Goal: Task Accomplishment & Management: Use online tool/utility

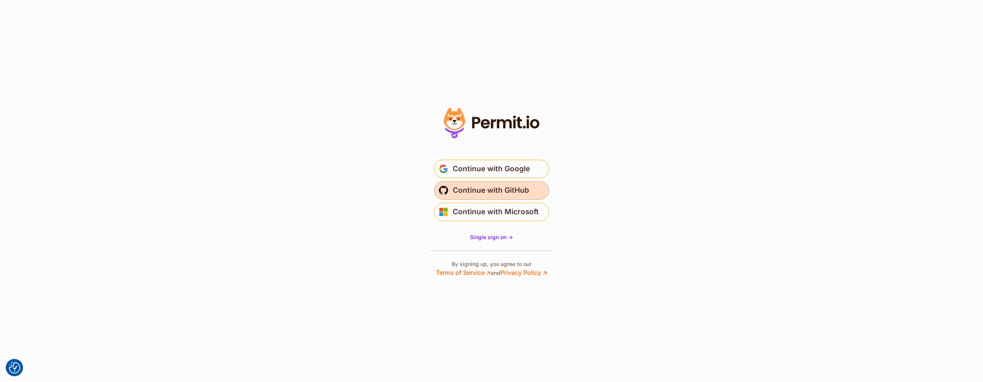
click at [489, 188] on span "Continue with GitHub" at bounding box center [491, 190] width 76 height 12
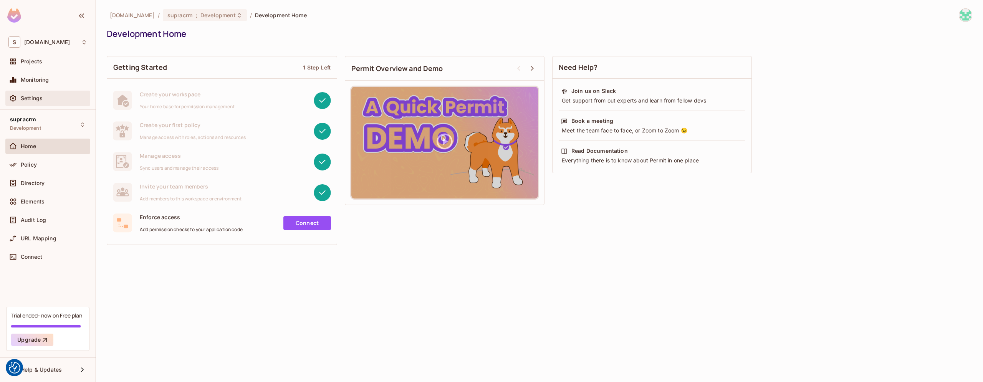
click at [45, 100] on div "Settings" at bounding box center [54, 98] width 66 height 6
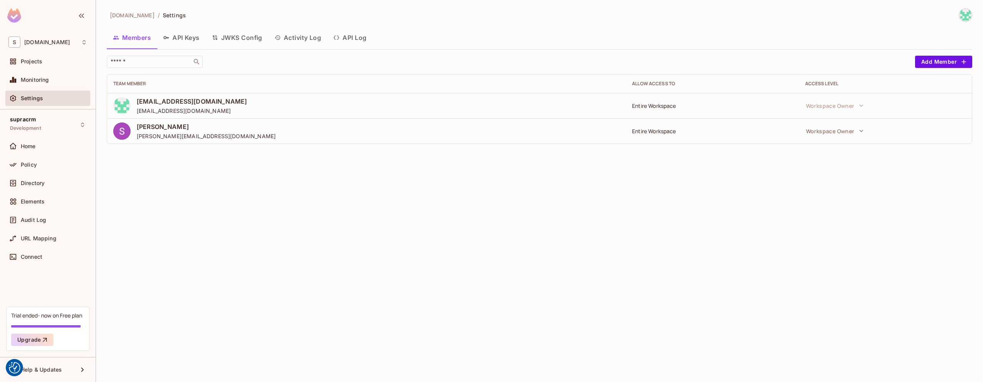
click at [178, 38] on button "API Keys" at bounding box center [181, 37] width 49 height 19
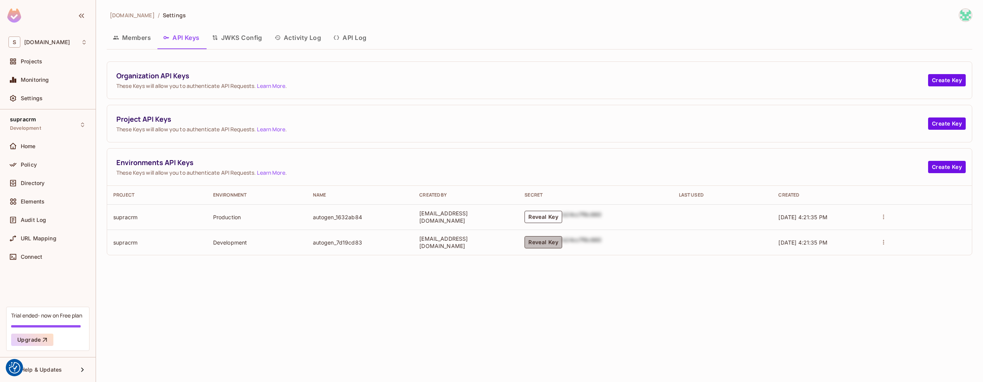
click at [547, 243] on button "Reveal Key" at bounding box center [543, 242] width 38 height 12
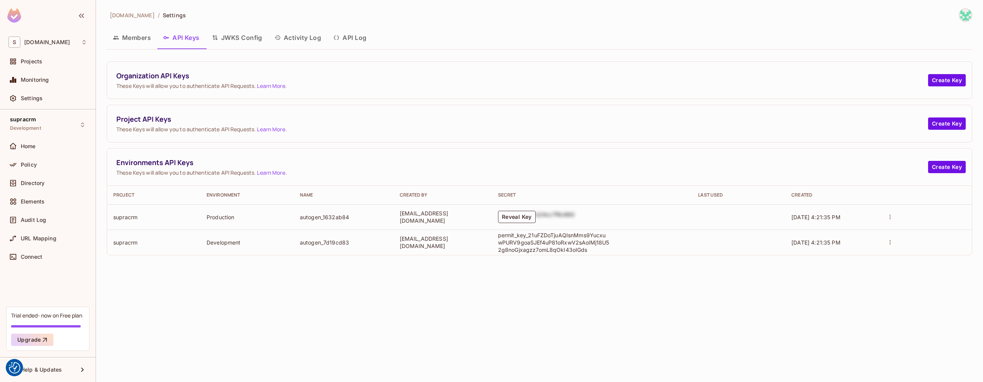
click at [538, 239] on p "permit_key_21uFZDoTjuAQIsnMms9YucxuwPURV9goaSJEf4uP81oRxwV2sAolMj18U52g8noGjxag…" at bounding box center [553, 242] width 111 height 22
click at [522, 216] on button "Reveal Key" at bounding box center [517, 217] width 38 height 12
click at [535, 216] on p "permit_key_76mOupOpFeV6q9bn7A60bTOaUYuVeX1EtrsfD236vg5WW1PaL5oA9gMPiaXkRibXu1E5…" at bounding box center [553, 217] width 111 height 22
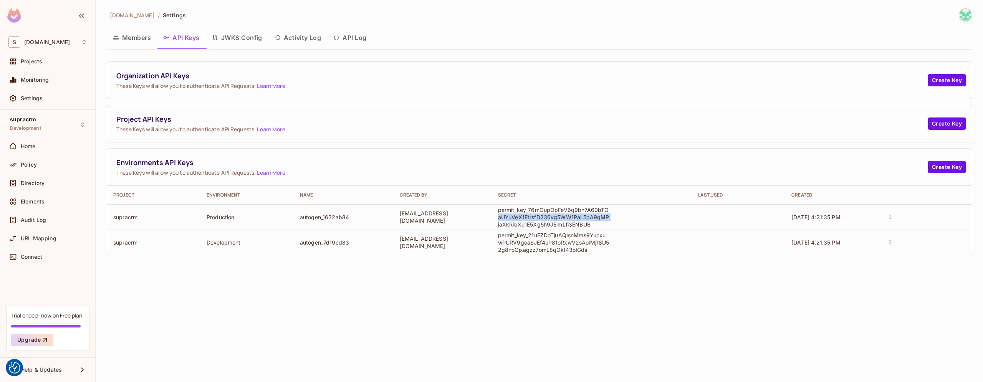
click at [535, 216] on p "permit_key_76mOupOpFeV6q9bn7A60bTOaUYuVeX1EtrsfD236vg5WW1PaL5oA9gMPiaXkRibXu1E5…" at bounding box center [553, 217] width 111 height 22
click at [164, 127] on span "These Keys will allow you to authenticate API Requests. Learn More ." at bounding box center [521, 129] width 811 height 7
click at [947, 125] on button "Create Key" at bounding box center [947, 123] width 38 height 12
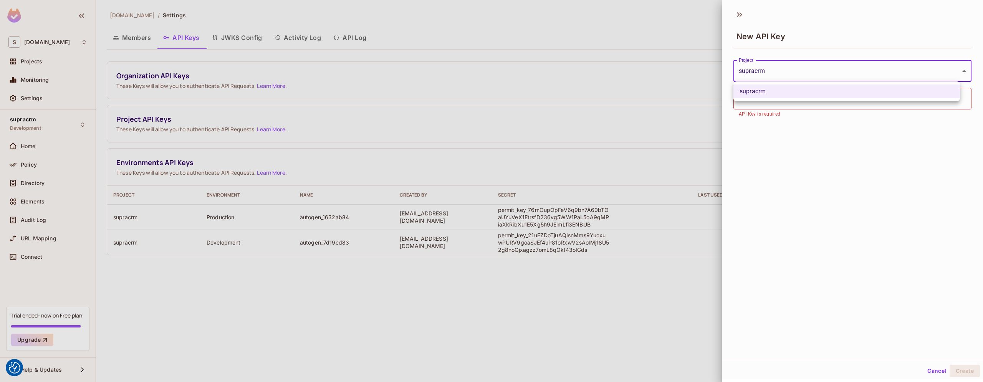
click at [775, 72] on body "We use cookies to enhance your browsing experience, serve personalized ads or c…" at bounding box center [491, 191] width 983 height 382
click at [775, 72] on div at bounding box center [491, 191] width 983 height 382
click at [757, 99] on input "text" at bounding box center [852, 98] width 238 height 21
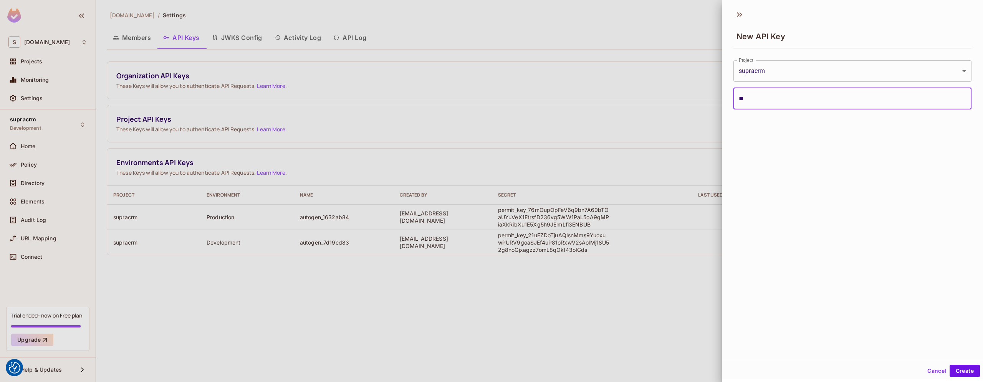
type input "*"
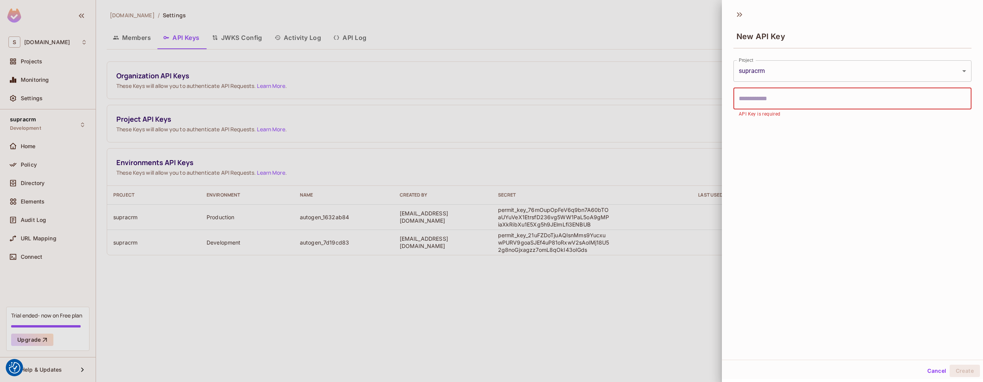
click at [760, 99] on input "text" at bounding box center [852, 98] width 238 height 21
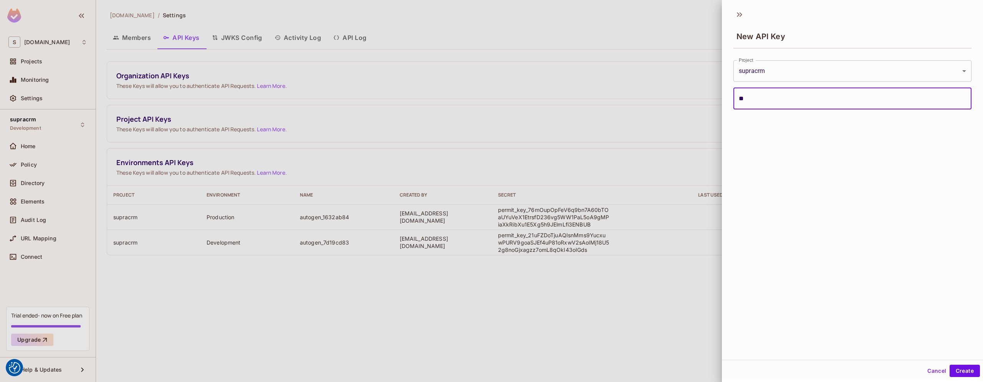
type input "*"
type input "******"
click at [949, 365] on button "Create" at bounding box center [964, 371] width 30 height 12
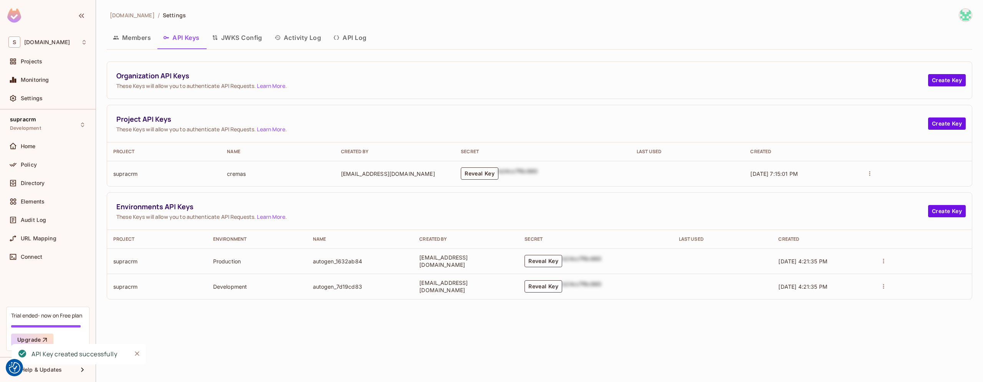
click at [497, 176] on button "Reveal Key" at bounding box center [480, 173] width 38 height 12
click at [491, 171] on p "permit_key_Z3L1fKJUAJb2mirxw2LXEOUiDqtEIRrYhZVbJ710WWak3uwDH4IQTdFg3CeN0rs71xl9…" at bounding box center [490, 174] width 111 height 22
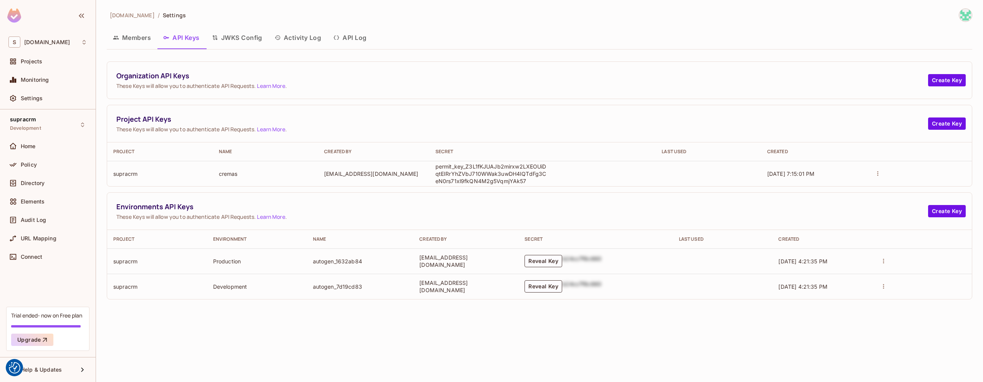
click at [882, 173] on button "actions" at bounding box center [877, 173] width 11 height 11
click at [879, 175] on div at bounding box center [491, 191] width 983 height 382
click at [365, 35] on button "API Log" at bounding box center [349, 37] width 45 height 19
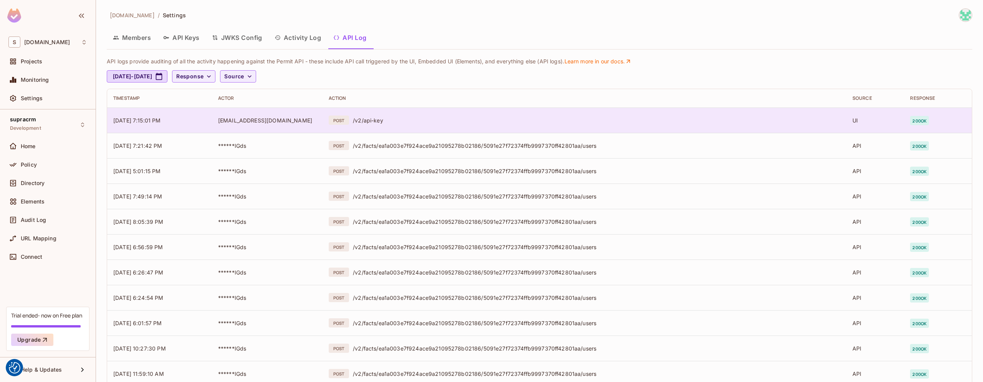
click at [320, 121] on td "[EMAIL_ADDRESS][DOMAIN_NAME]" at bounding box center [267, 119] width 111 height 25
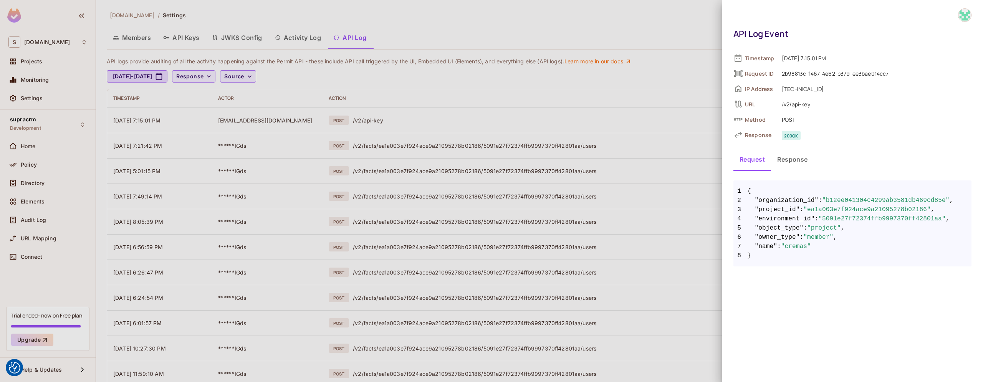
click at [798, 162] on button "Response" at bounding box center [792, 159] width 43 height 19
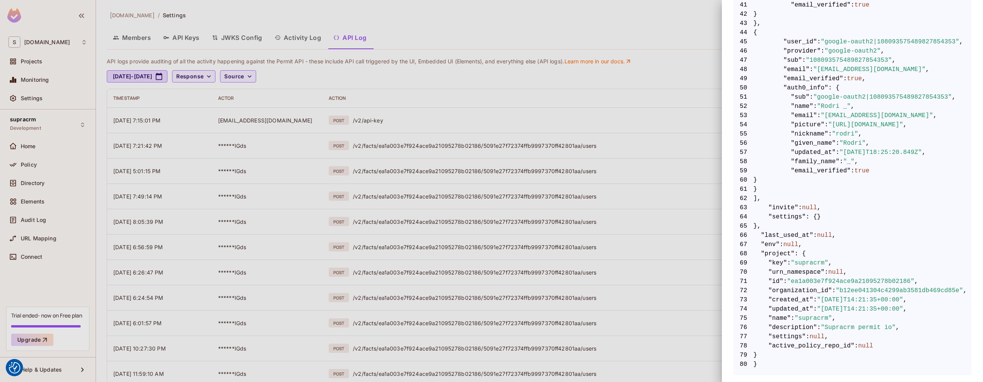
scroll to position [613, 0]
click at [318, 61] on div at bounding box center [491, 191] width 983 height 382
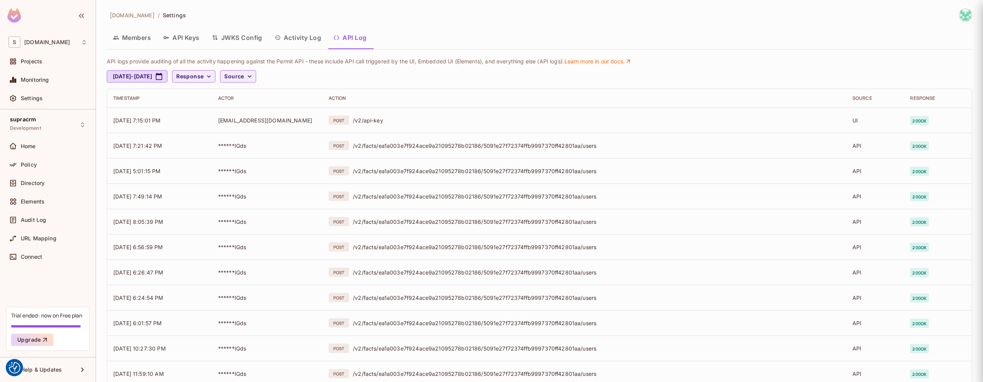
scroll to position [0, 0]
click at [229, 39] on button "JWKS Config" at bounding box center [237, 37] width 63 height 19
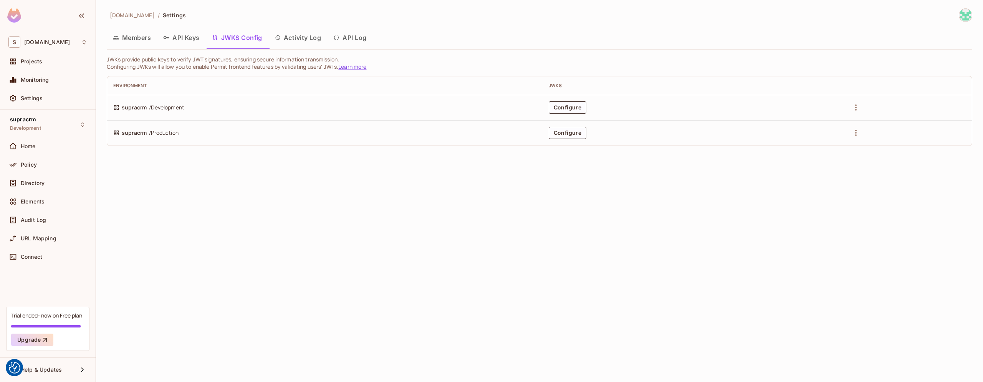
click at [167, 36] on icon "button" at bounding box center [166, 38] width 6 height 6
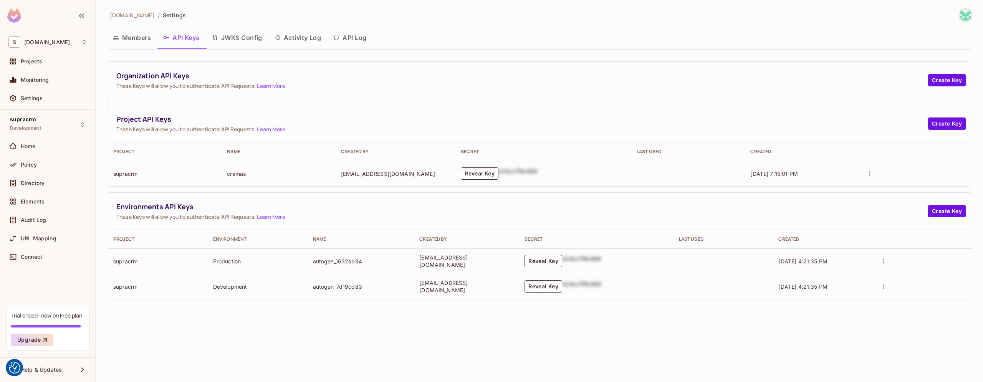
click at [236, 36] on button "JWKS Config" at bounding box center [237, 37] width 63 height 19
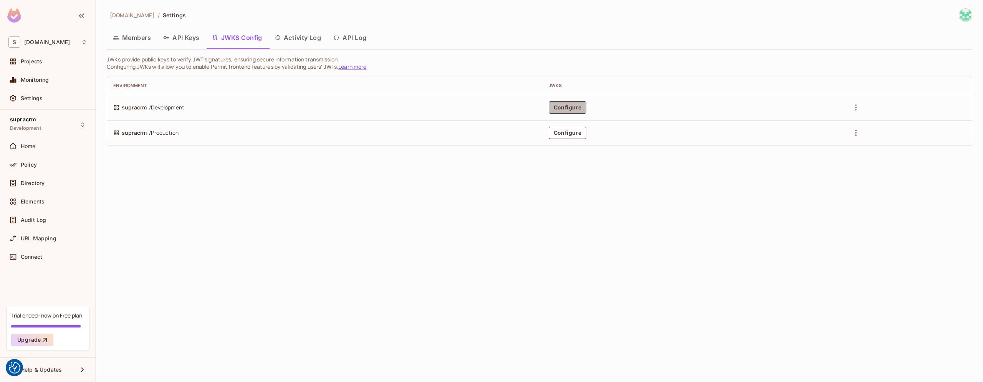
click at [579, 108] on button "Configure" at bounding box center [567, 107] width 38 height 12
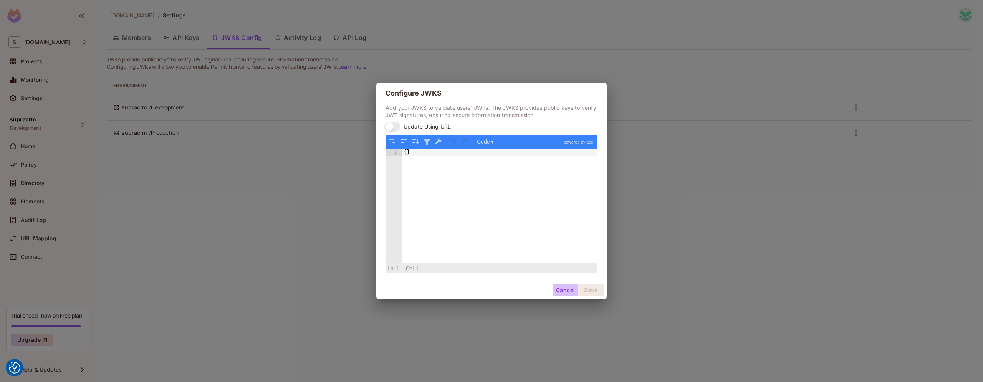
click at [568, 285] on button "Cancel" at bounding box center [565, 290] width 25 height 12
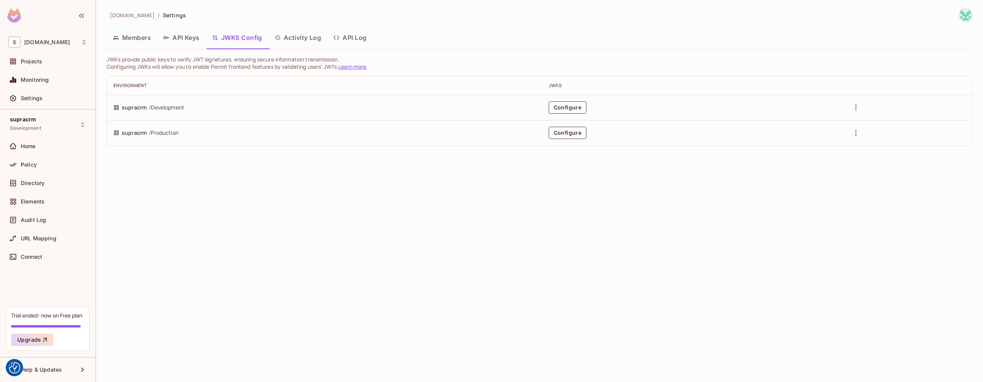
click at [182, 36] on button "API Keys" at bounding box center [181, 37] width 49 height 19
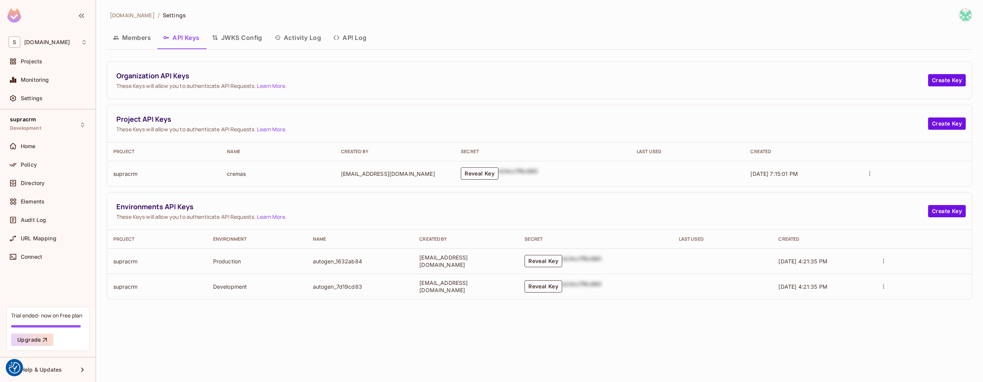
click at [870, 173] on icon "actions" at bounding box center [869, 173] width 1 height 5
click at [870, 173] on div at bounding box center [491, 191] width 983 height 382
click at [354, 39] on button "API Log" at bounding box center [349, 37] width 45 height 19
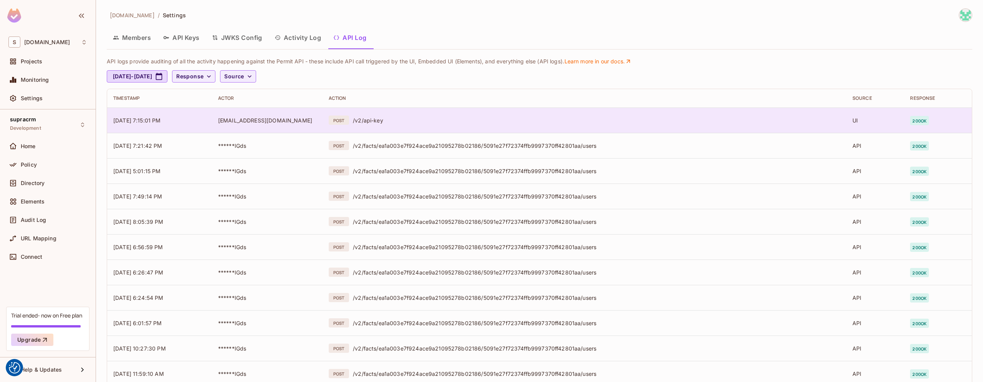
click at [242, 120] on span "[EMAIL_ADDRESS][DOMAIN_NAME]" at bounding box center [265, 120] width 94 height 7
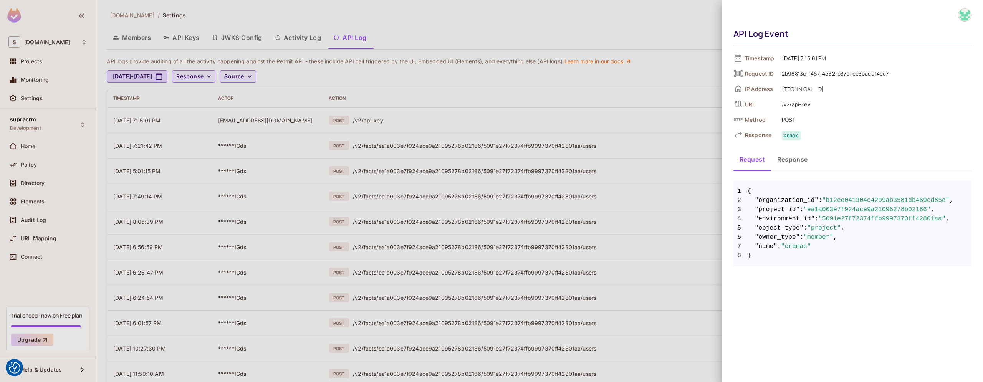
click at [794, 160] on button "Response" at bounding box center [792, 159] width 43 height 19
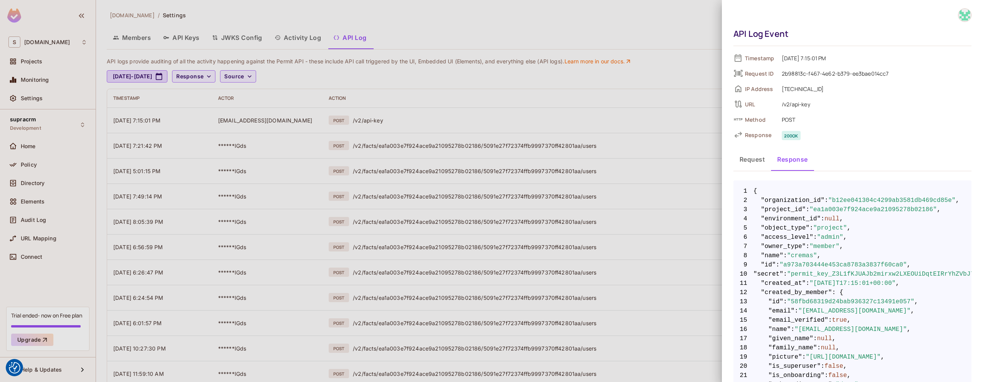
click at [405, 88] on div at bounding box center [491, 191] width 983 height 382
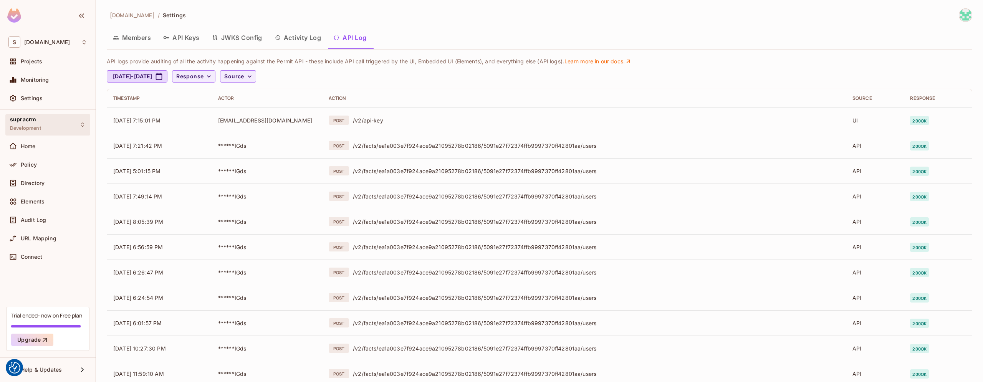
click at [65, 122] on div "supracrm Development" at bounding box center [47, 124] width 85 height 21
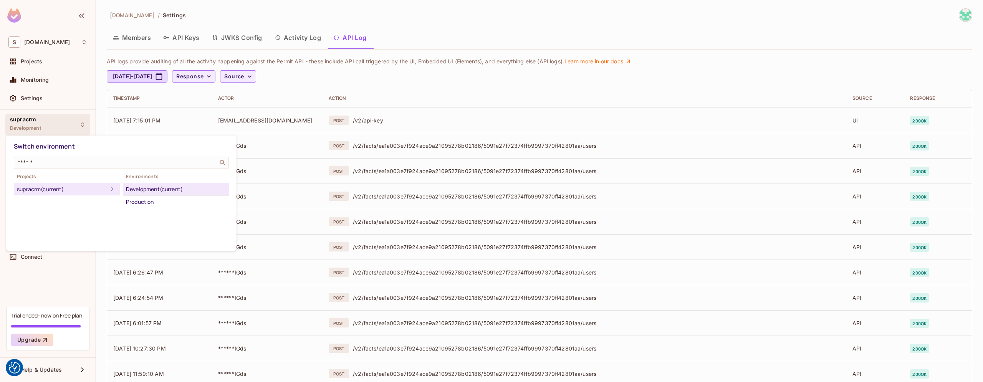
click at [91, 188] on div "supracrm (current)" at bounding box center [62, 189] width 91 height 9
click at [73, 292] on div at bounding box center [491, 191] width 983 height 382
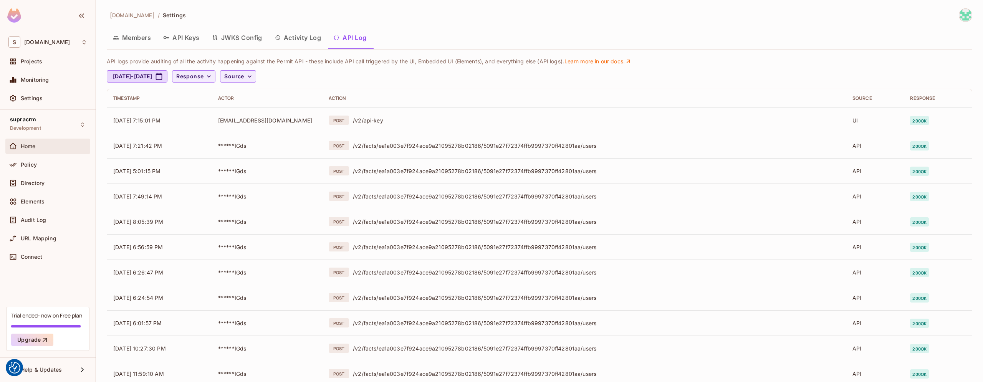
click at [35, 147] on span "Home" at bounding box center [28, 146] width 15 height 6
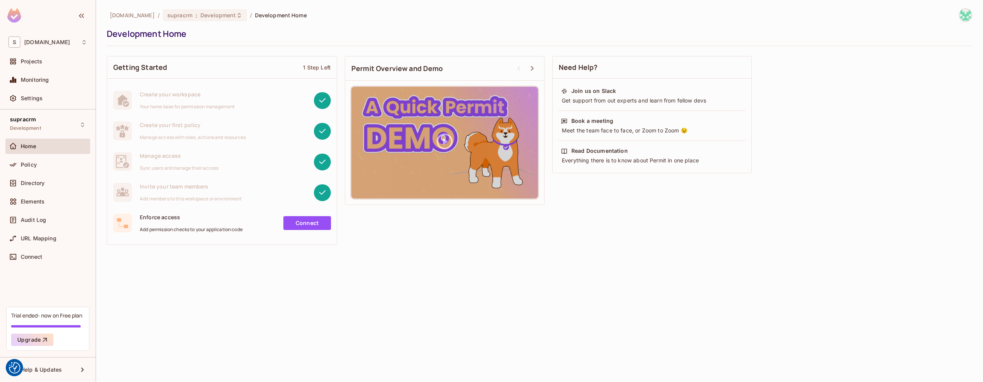
click at [299, 221] on link "Connect" at bounding box center [307, 223] width 48 height 14
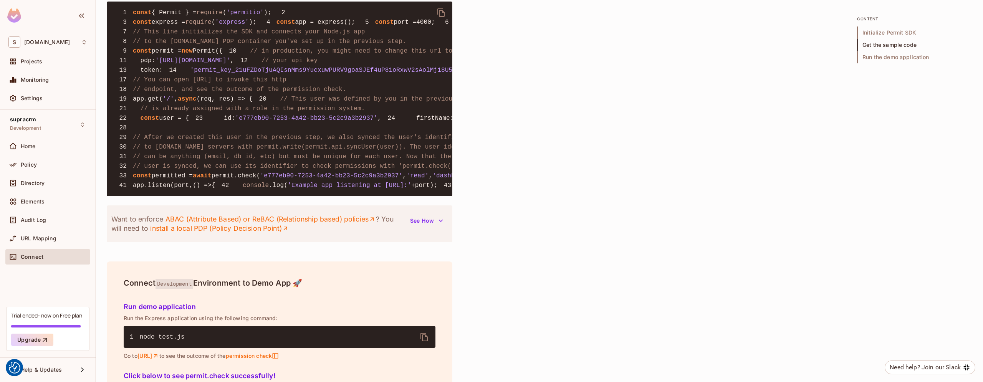
click at [190, 74] on span "'permit_key_21uFZDoTjuAQIsnMms9YucxuwPURV9goaSJEf4uP81oRxwV2sAolMj18U52g8noGjxa…" at bounding box center [375, 70] width 370 height 7
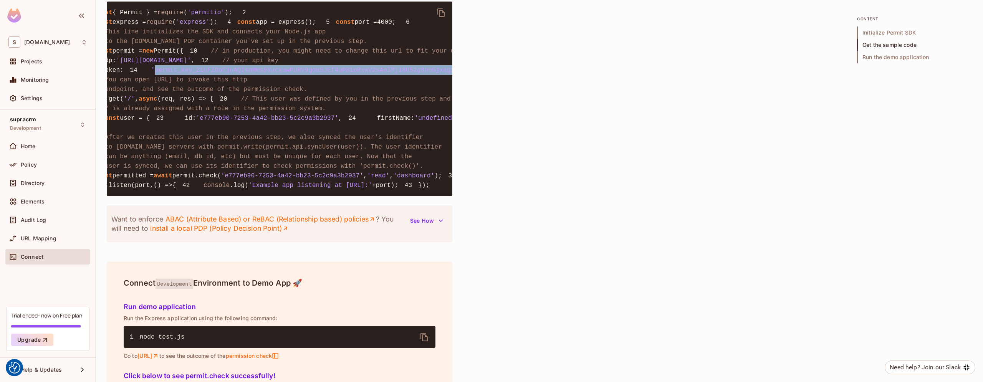
scroll to position [0, 77]
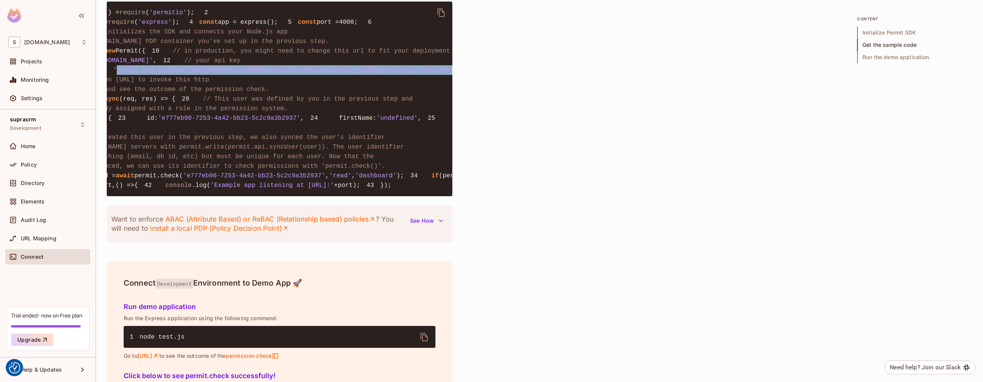
drag, startPoint x: 150, startPoint y: 132, endPoint x: 401, endPoint y: 129, distance: 251.1
click at [401, 74] on span "'permit_key_21uFZDoTjuAQIsnMms9YucxuwPURV9goaSJEf4uP81oRxwV2sAolMj18U52g8noGjxa…" at bounding box center [298, 70] width 370 height 7
click at [403, 74] on span "'permit_key_21uFZDoTjuAQIsnMms9YucxuwPURV9goaSJEf4uP81oRxwV2sAolMj18U52g8noGjxa…" at bounding box center [298, 70] width 370 height 7
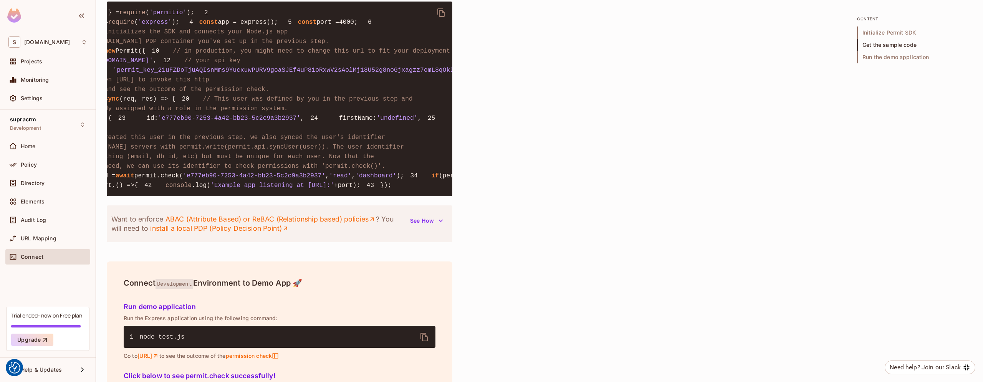
drag, startPoint x: 403, startPoint y: 128, endPoint x: 184, endPoint y: 121, distance: 218.9
click at [184, 121] on pre "1 const { Permit } = require ( 'permitio' ); 2 3 const express = require ( 'exp…" at bounding box center [279, 99] width 345 height 195
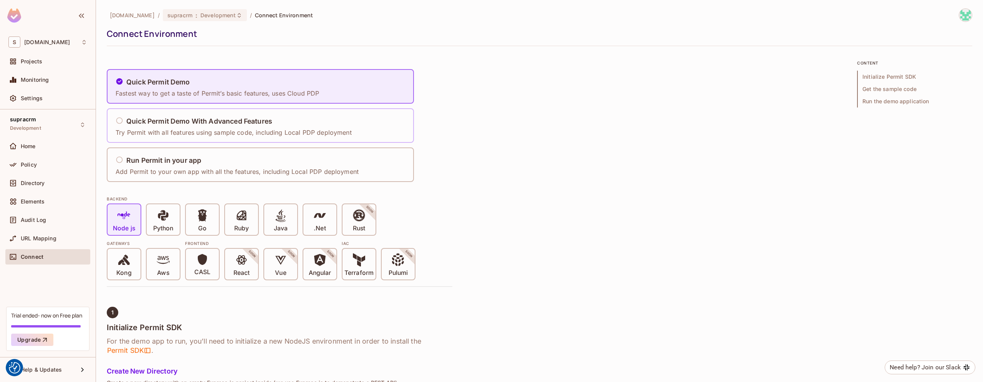
scroll to position [0, 77]
click at [49, 57] on div "Projects" at bounding box center [47, 61] width 79 height 9
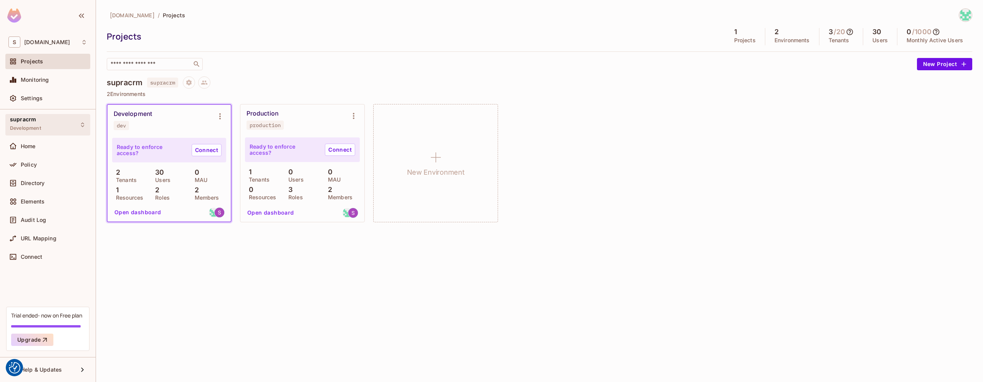
click at [53, 122] on div "supracrm Development" at bounding box center [47, 124] width 85 height 21
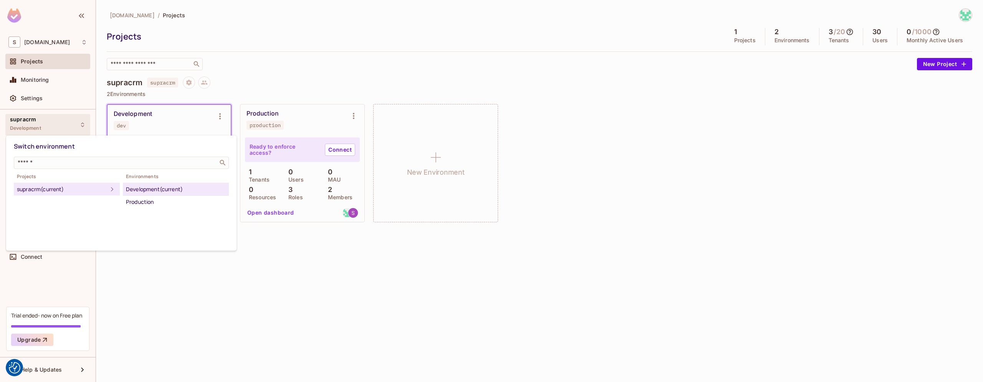
click at [53, 122] on div at bounding box center [491, 191] width 983 height 382
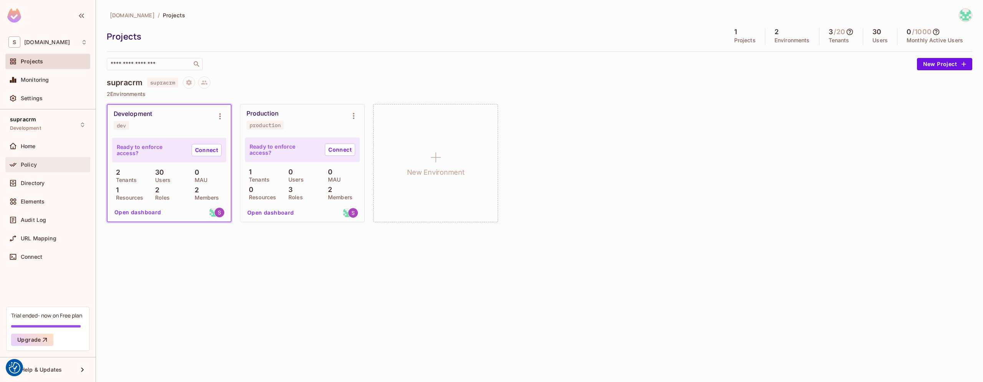
click at [40, 164] on div "Policy" at bounding box center [54, 165] width 66 height 6
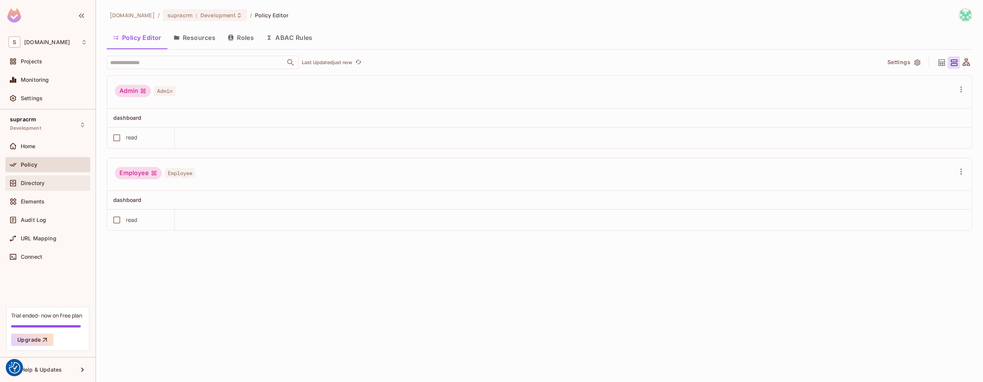
click at [43, 186] on span "Directory" at bounding box center [33, 183] width 24 height 6
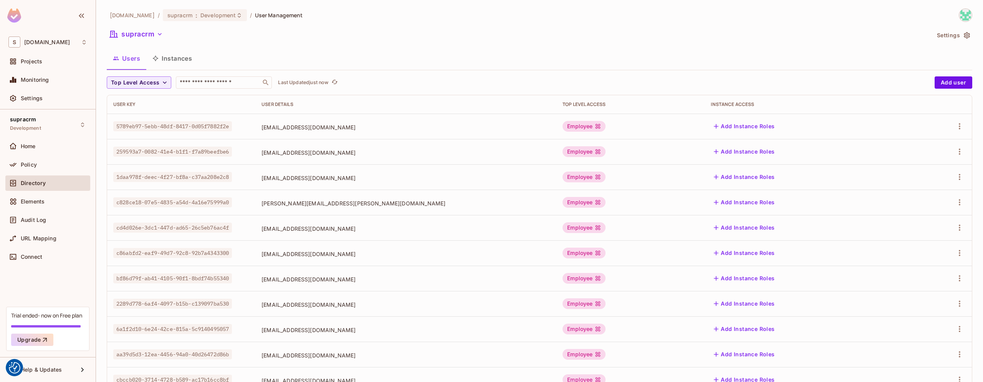
scroll to position [154, 0]
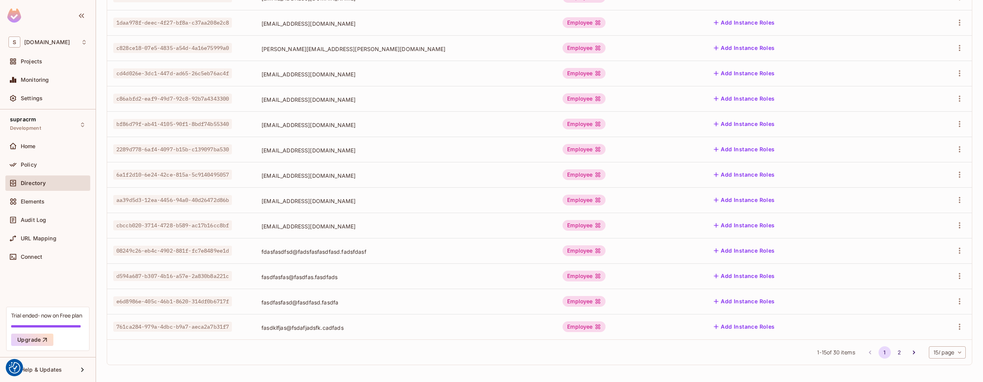
click at [605, 152] on div "Employee" at bounding box center [583, 149] width 43 height 11
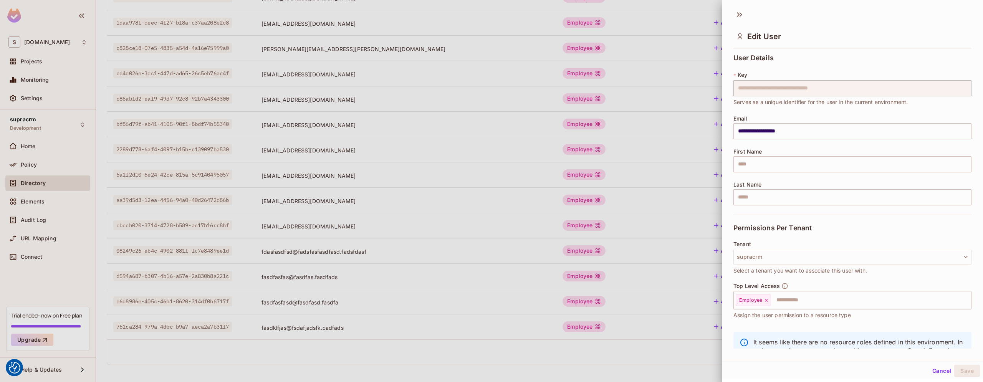
click at [728, 16] on div "Edit User" at bounding box center [852, 29] width 261 height 43
click at [732, 14] on div "Edit User" at bounding box center [852, 29] width 261 height 43
click at [737, 12] on icon at bounding box center [739, 14] width 12 height 12
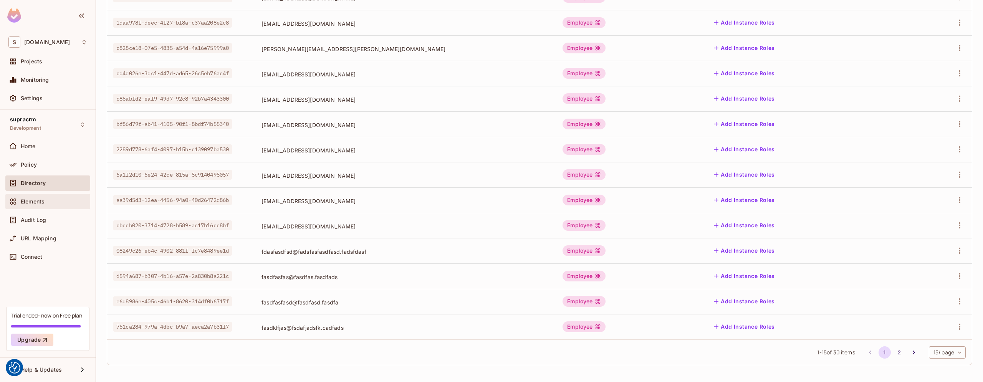
click at [30, 204] on span "Elements" at bounding box center [33, 201] width 24 height 6
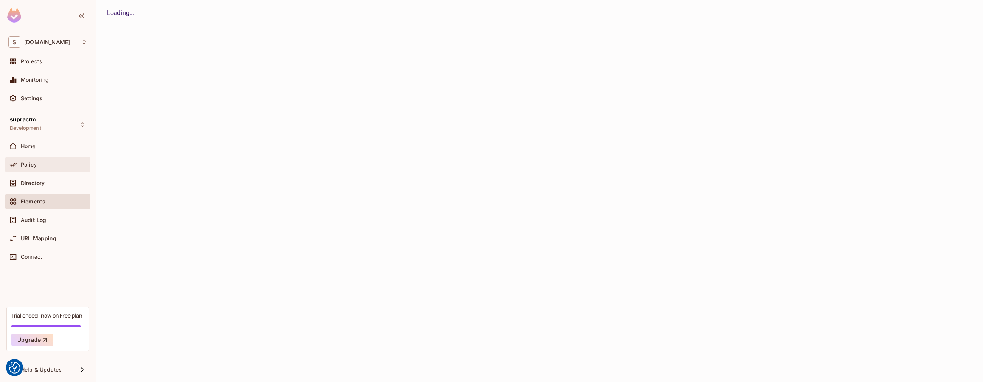
click at [37, 166] on div "Policy" at bounding box center [54, 165] width 66 height 6
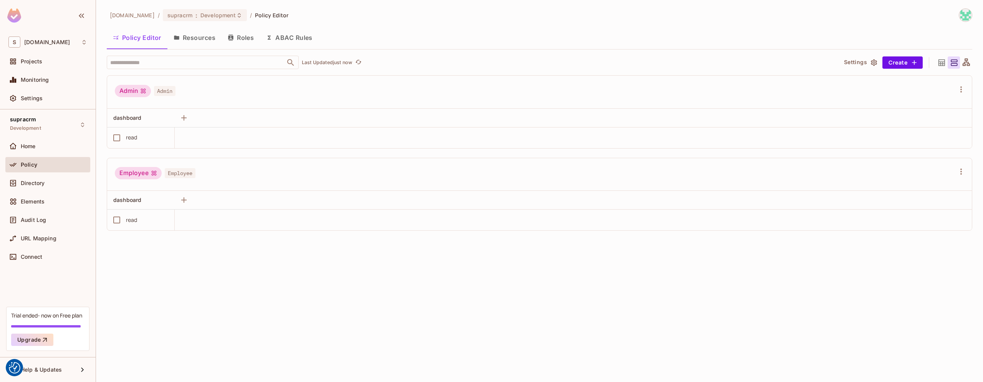
click at [232, 37] on icon "button" at bounding box center [230, 38] width 5 height 6
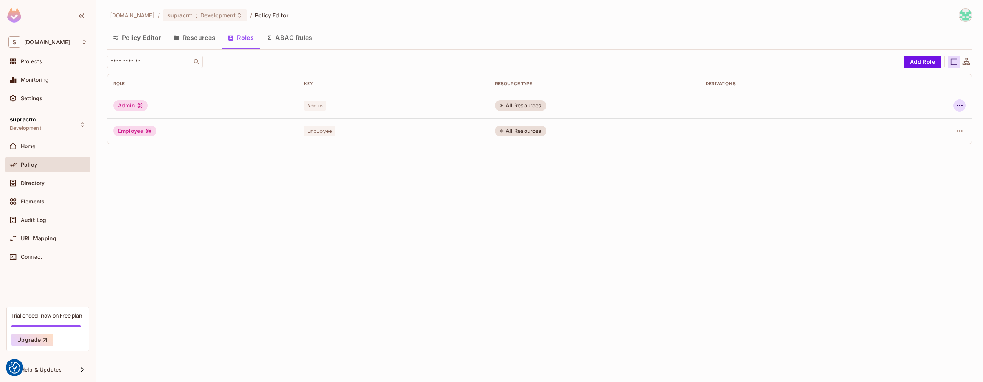
click at [959, 107] on icon "button" at bounding box center [959, 105] width 9 height 9
click at [959, 107] on div at bounding box center [491, 191] width 983 height 382
click at [198, 36] on button "Resources" at bounding box center [194, 37] width 54 height 19
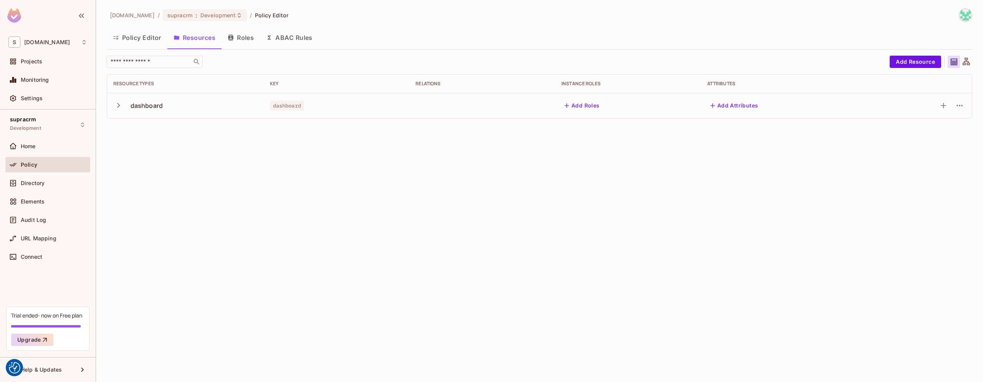
click at [170, 105] on div "dashboard" at bounding box center [185, 105] width 144 height 16
click at [141, 107] on div "dashboard" at bounding box center [147, 105] width 32 height 8
click at [118, 107] on icon "button" at bounding box center [118, 105] width 10 height 10
click at [577, 105] on button "Add Roles" at bounding box center [581, 105] width 41 height 12
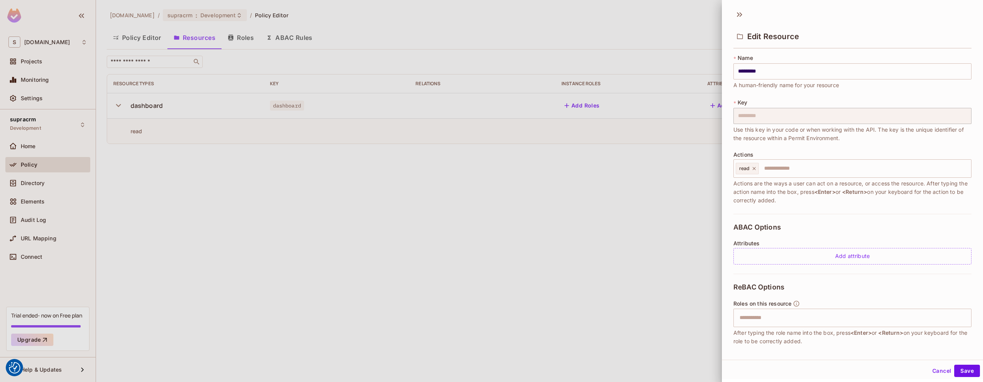
click at [577, 105] on div at bounding box center [491, 191] width 983 height 382
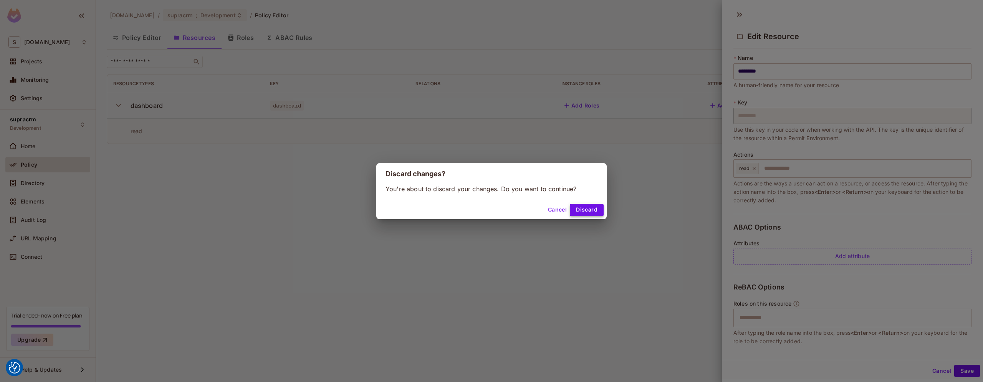
click at [588, 212] on button "Discard" at bounding box center [587, 210] width 34 height 12
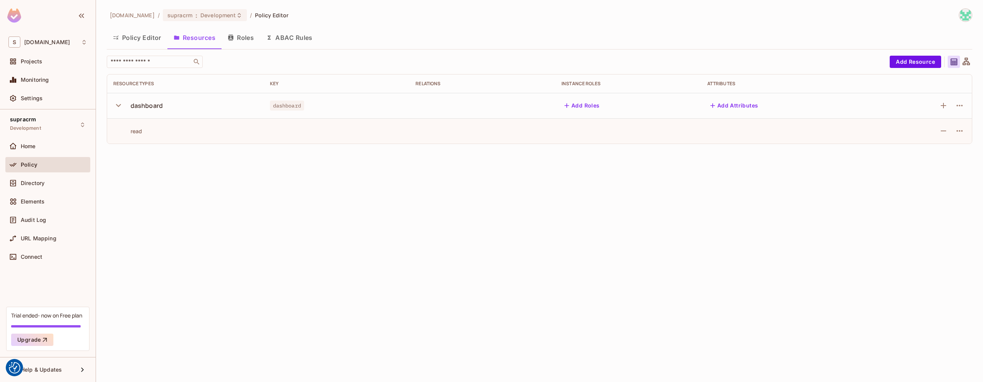
click at [117, 107] on icon "button" at bounding box center [118, 105] width 10 height 10
click at [957, 106] on icon "button" at bounding box center [959, 106] width 6 height 2
click at [928, 138] on div "Edit Resource" at bounding box center [926, 136] width 36 height 8
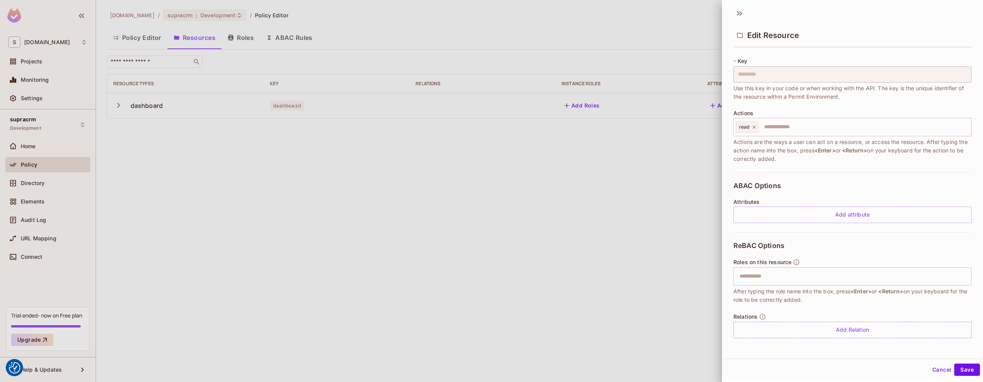
scroll to position [33, 0]
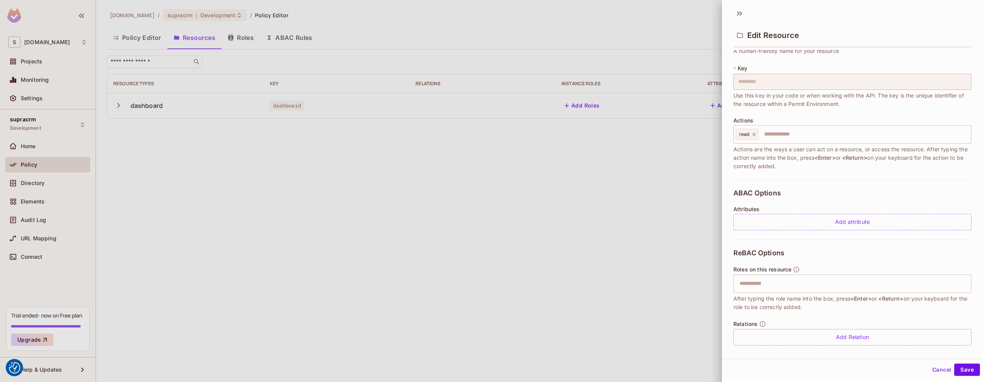
click at [799, 324] on div "Relations Add Relation" at bounding box center [852, 332] width 238 height 25
click at [808, 332] on div "Add Relation" at bounding box center [852, 337] width 238 height 17
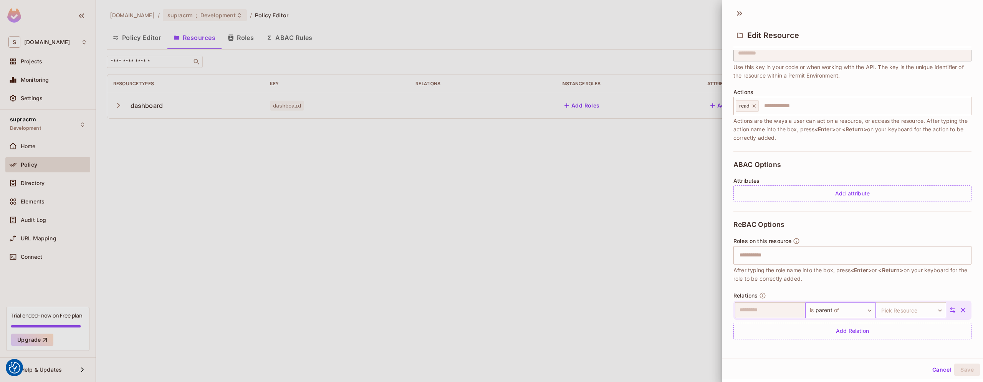
scroll to position [63, 0]
click at [833, 309] on body "We use cookies to enhance your browsing experience, serve personalized ads or c…" at bounding box center [491, 191] width 983 height 382
click at [766, 308] on div at bounding box center [491, 191] width 983 height 382
click at [860, 309] on body "We use cookies to enhance your browsing experience, serve personalized ads or c…" at bounding box center [491, 191] width 983 height 382
click at [787, 287] on div at bounding box center [491, 191] width 983 height 382
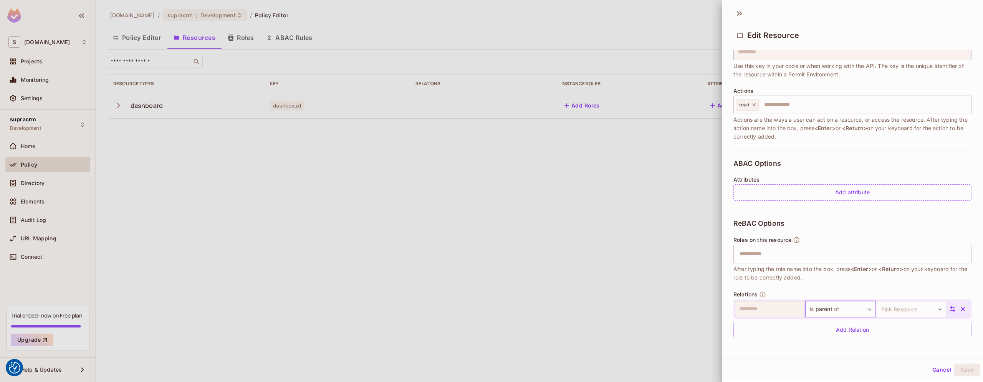
click at [851, 309] on body "We use cookies to enhance your browsing experience, serve personalized ads or c…" at bounding box center [491, 191] width 983 height 382
click at [833, 351] on li "is owner of" at bounding box center [827, 346] width 71 height 14
click at [910, 311] on body "We use cookies to enhance your browsing experience, serve personalized ads or c…" at bounding box center [491, 191] width 983 height 382
click at [910, 310] on div at bounding box center [491, 191] width 983 height 382
click at [938, 374] on button "Cancel" at bounding box center [941, 369] width 25 height 12
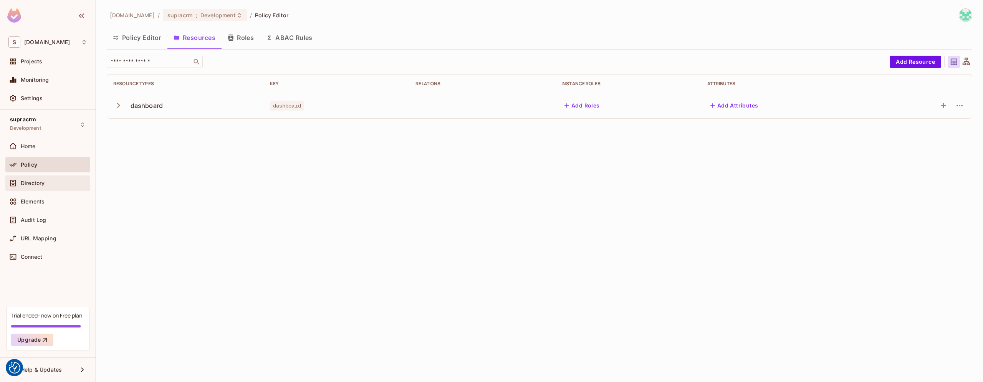
click at [45, 187] on div "Directory" at bounding box center [47, 182] width 79 height 9
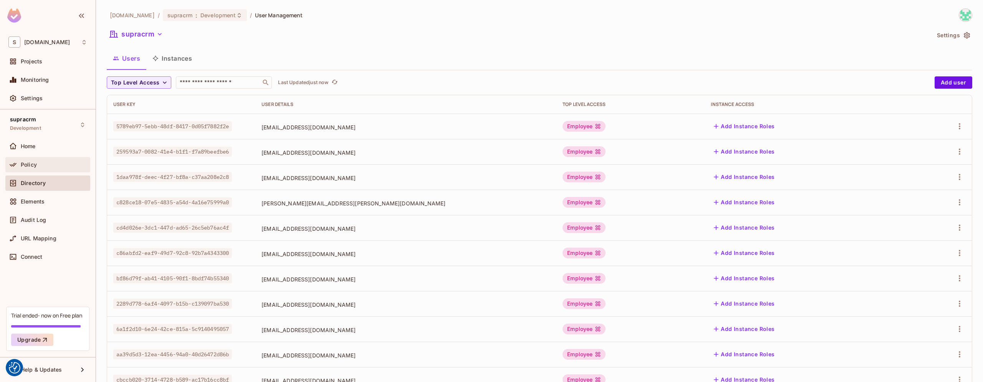
click at [43, 171] on div "Policy" at bounding box center [47, 164] width 85 height 15
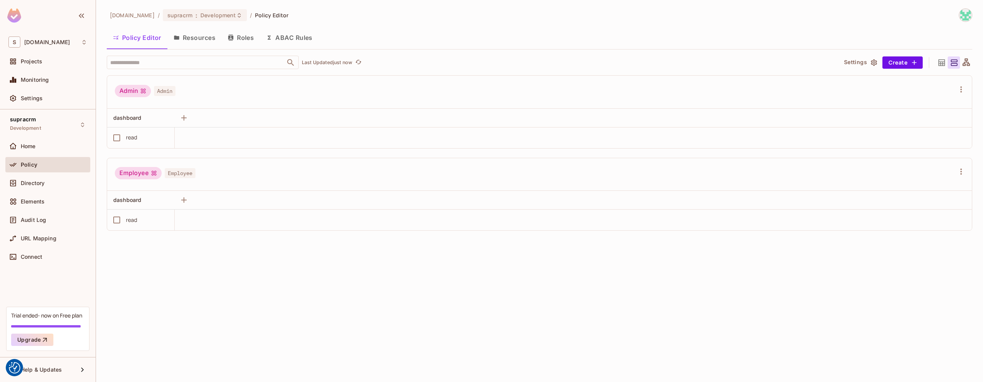
click at [197, 40] on button "Resources" at bounding box center [194, 37] width 54 height 19
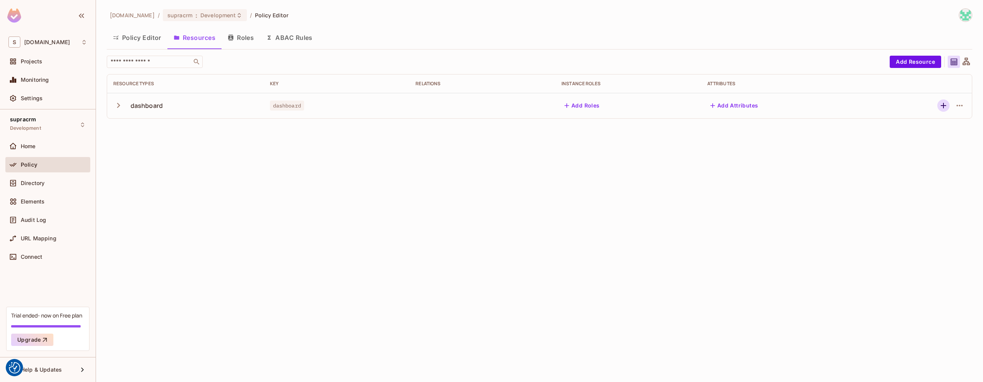
click at [945, 105] on icon "button" at bounding box center [942, 105] width 5 height 5
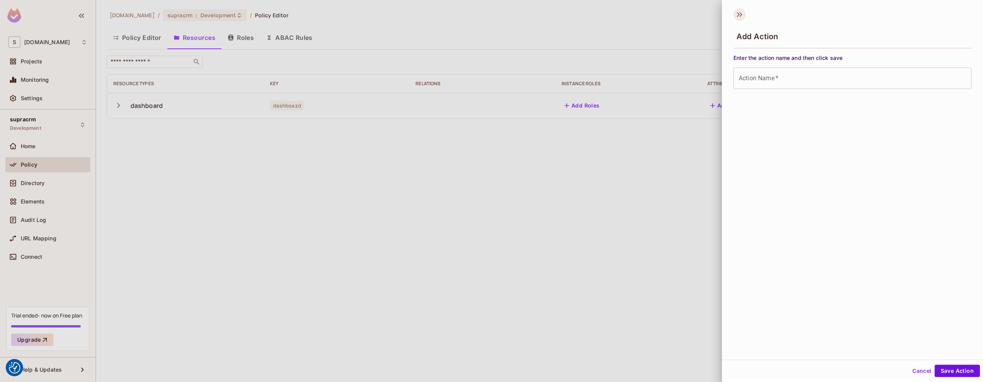
click at [738, 11] on icon at bounding box center [739, 14] width 12 height 12
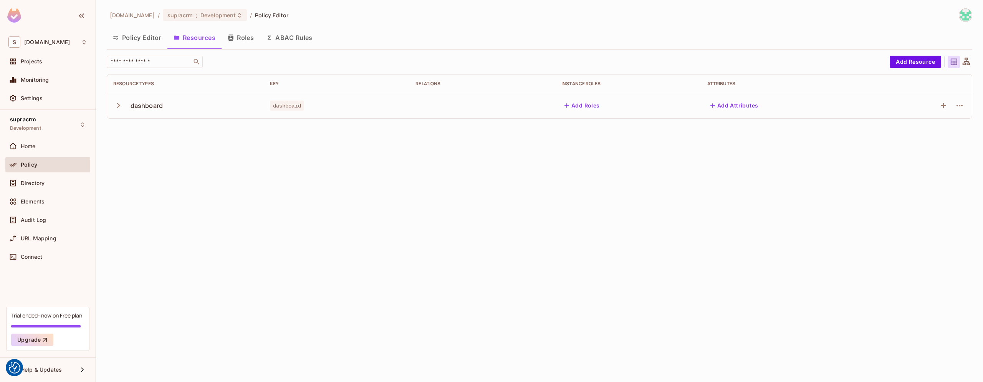
click at [580, 107] on button "Add Roles" at bounding box center [581, 105] width 41 height 12
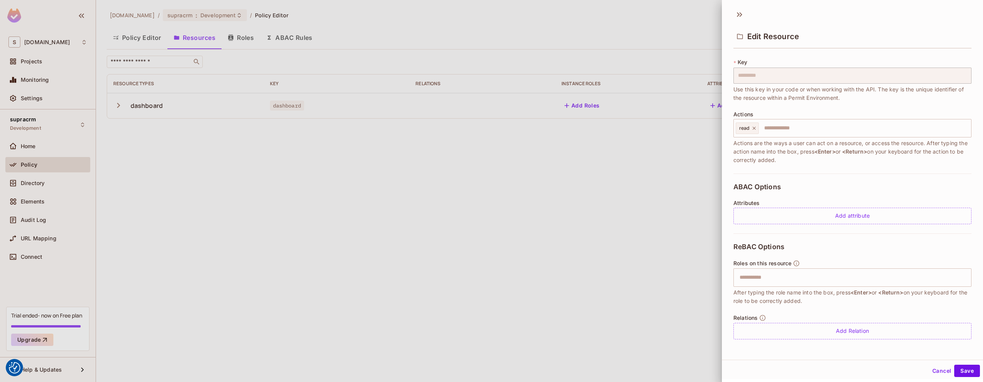
scroll to position [1, 0]
click at [791, 273] on input "text" at bounding box center [851, 276] width 233 height 15
click at [512, 214] on div at bounding box center [491, 191] width 983 height 382
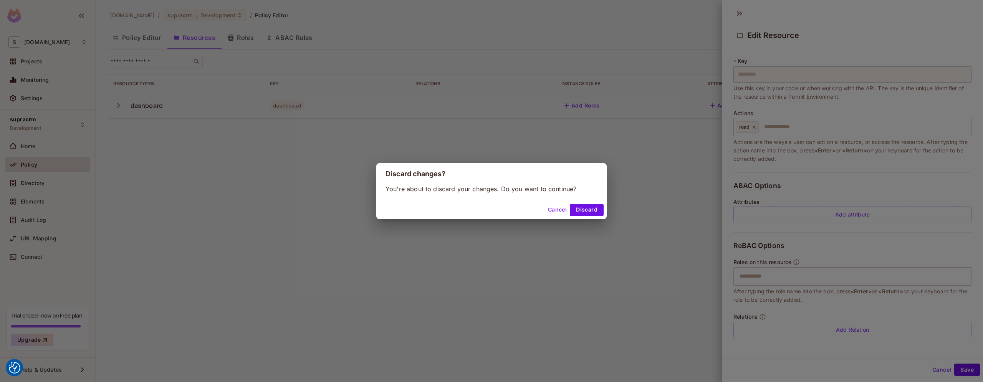
click at [560, 209] on button "Cancel" at bounding box center [557, 210] width 25 height 12
click at [745, 13] on div "Discard changes? You're about to discard your changes. Do you want to continue?…" at bounding box center [491, 191] width 983 height 382
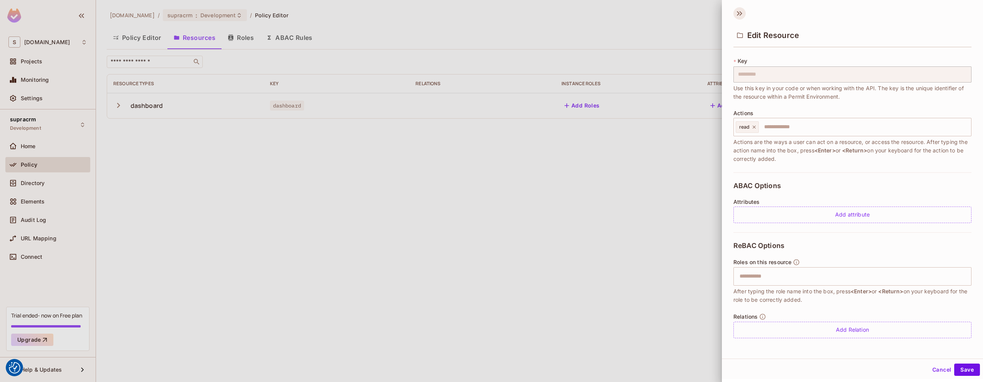
click at [743, 15] on icon at bounding box center [739, 13] width 12 height 12
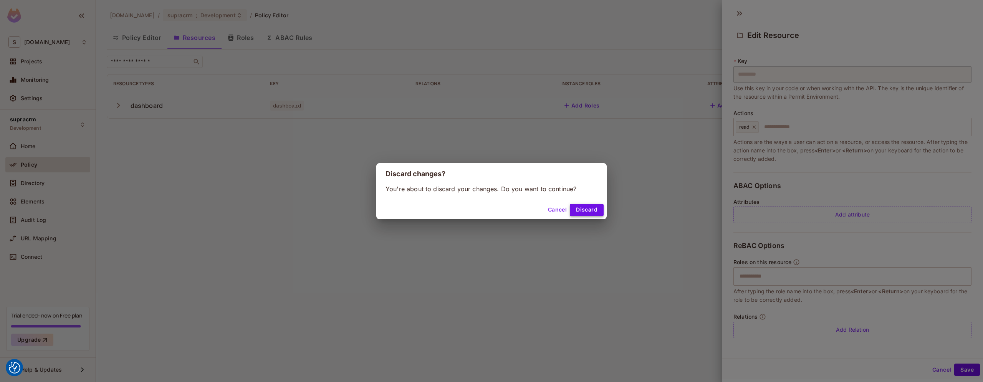
click at [590, 213] on button "Discard" at bounding box center [587, 210] width 34 height 12
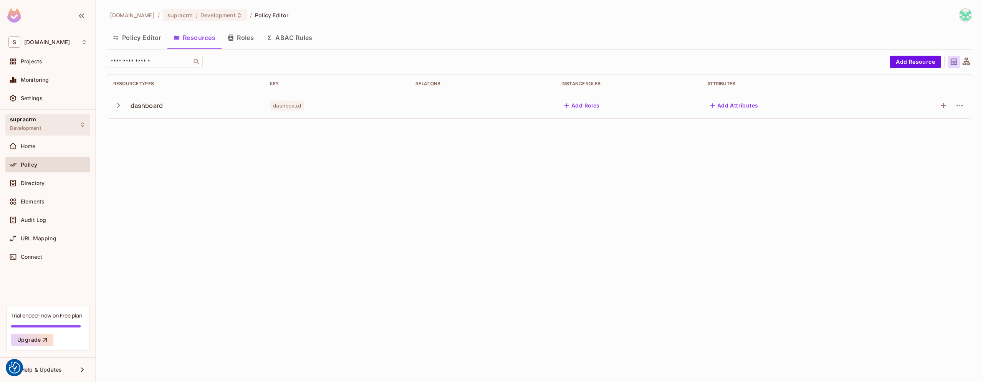
click at [61, 127] on div "supracrm Development" at bounding box center [47, 124] width 85 height 21
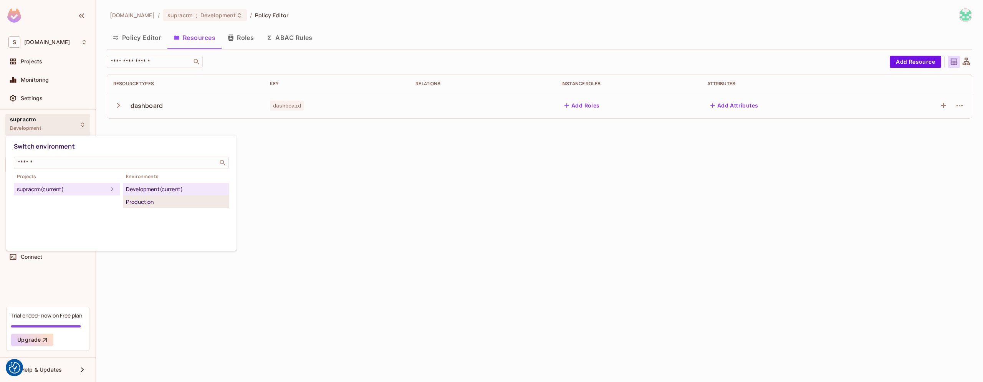
click at [152, 201] on div "Production" at bounding box center [176, 201] width 100 height 9
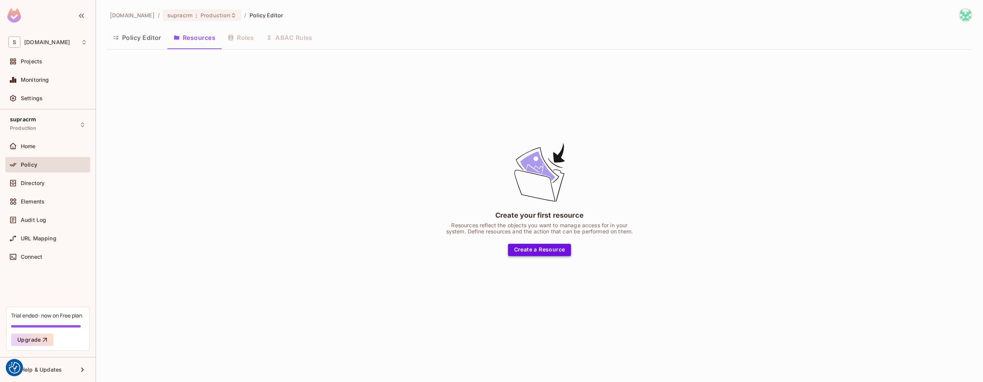
click at [523, 249] on button "Create a Resource" at bounding box center [539, 250] width 63 height 12
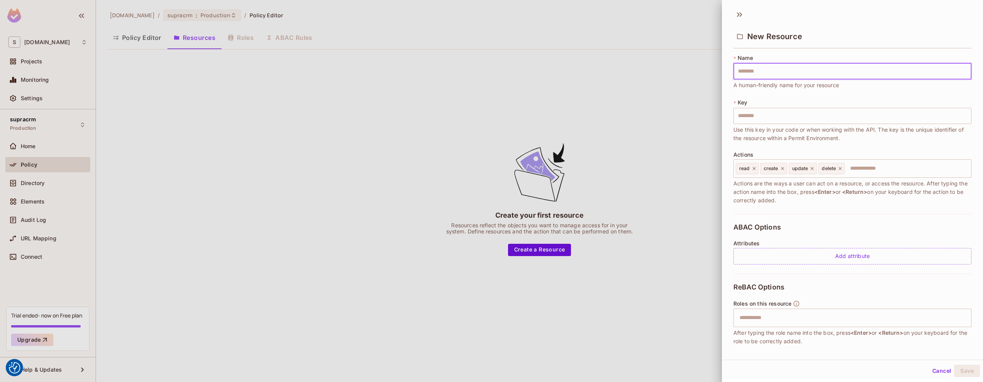
click at [765, 73] on input "text" at bounding box center [852, 71] width 238 height 16
type input "*"
type input "**"
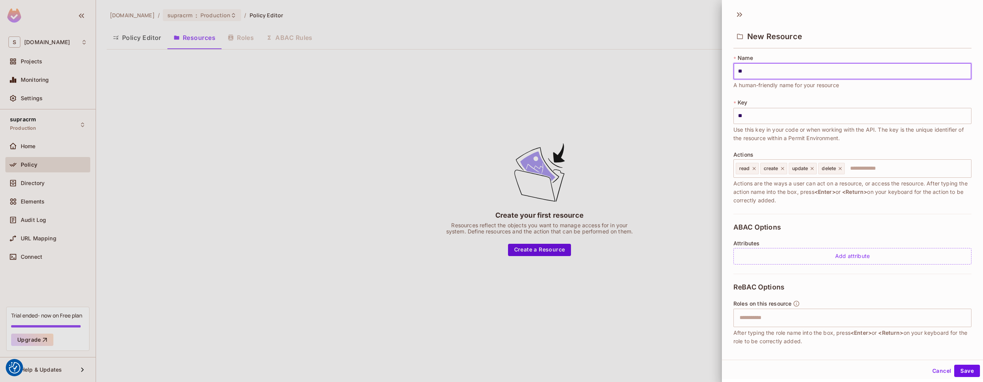
type input "***"
type input "****"
type input "*****"
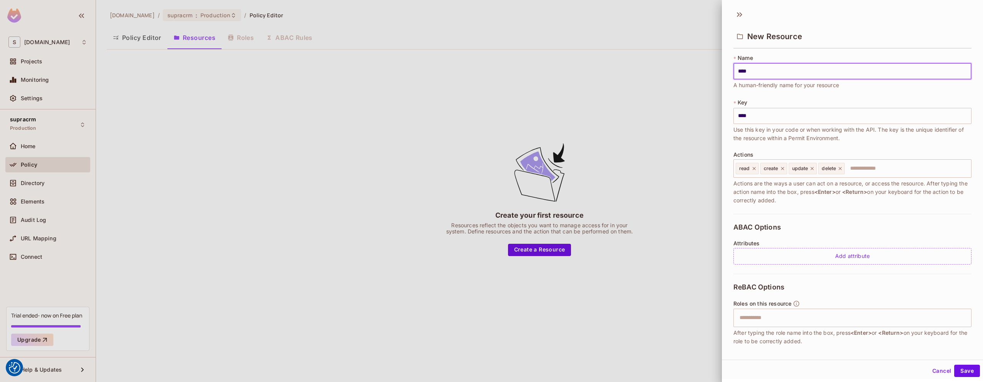
type input "*****"
type input "******"
type input "*******"
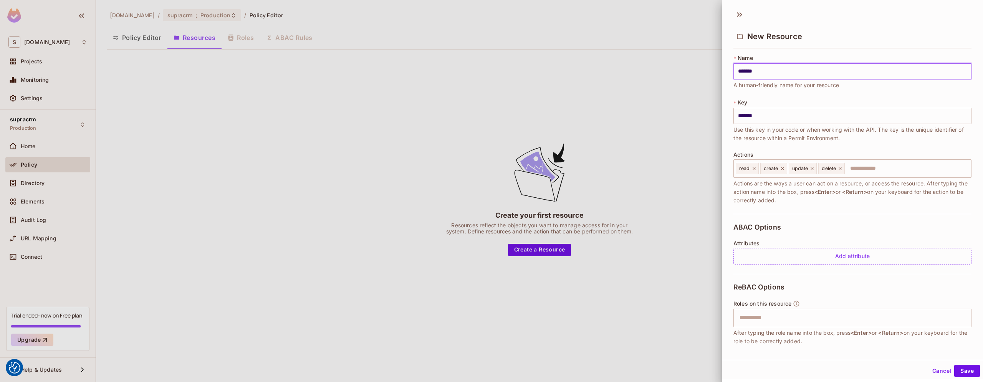
type input "********"
type input "*********"
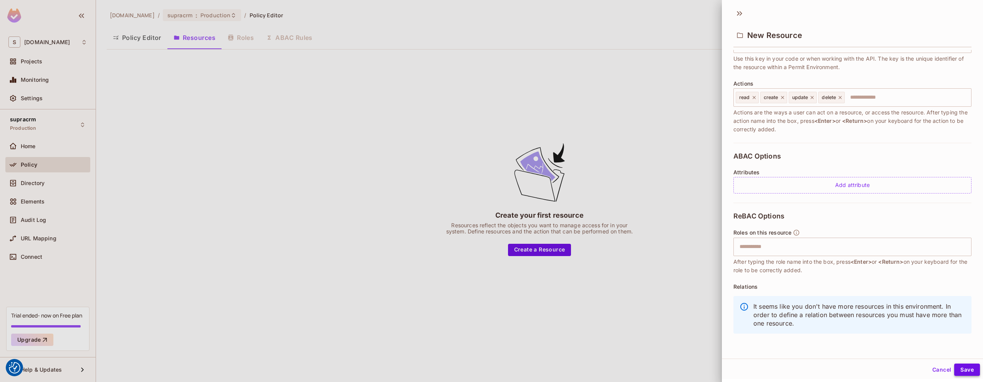
type input "*********"
click at [961, 369] on button "Save" at bounding box center [967, 369] width 26 height 12
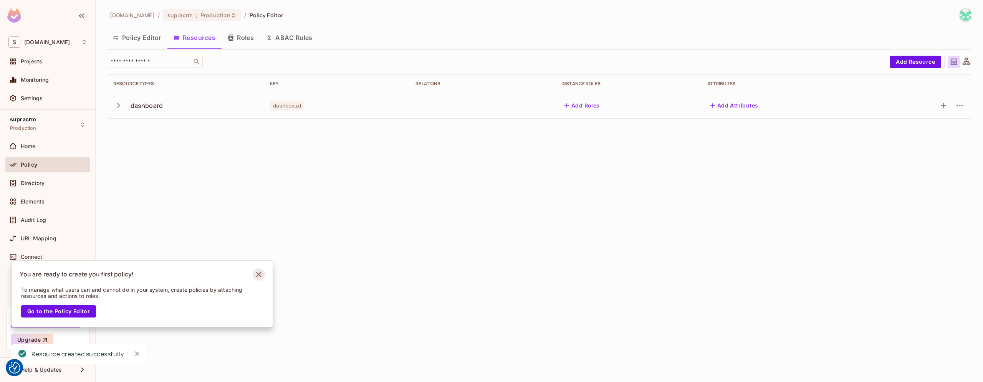
click at [261, 274] on icon "Notifications Alt+T" at bounding box center [259, 274] width 12 height 12
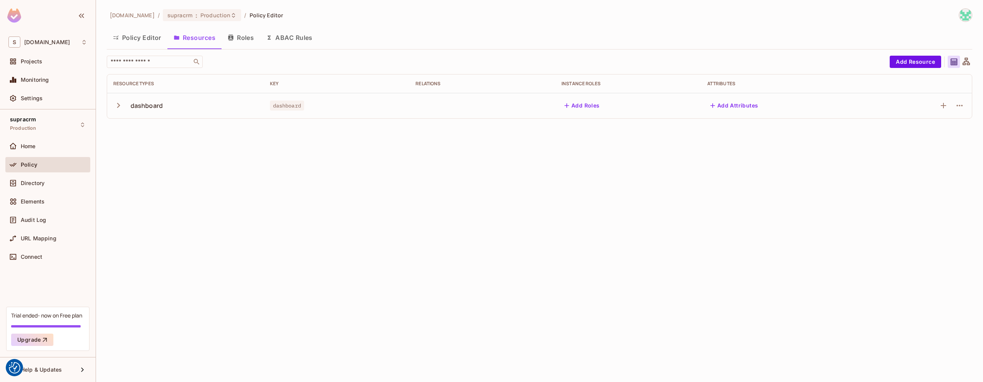
click at [218, 167] on div "[DOMAIN_NAME] / supracrm : Production / Policy Editor Policy Editor Resources R…" at bounding box center [539, 191] width 887 height 382
click at [119, 104] on icon "button" at bounding box center [118, 105] width 3 height 5
click at [119, 104] on icon "button" at bounding box center [118, 105] width 10 height 10
click at [33, 164] on span "Policy" at bounding box center [29, 165] width 17 height 6
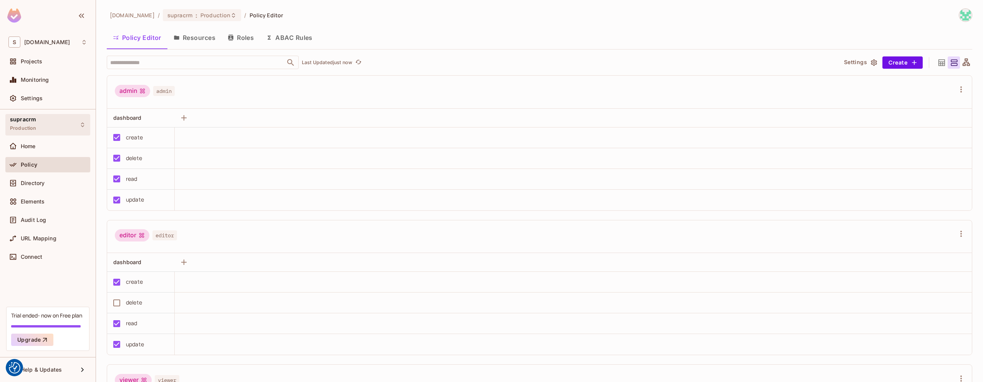
drag, startPoint x: 56, startPoint y: 109, endPoint x: 54, endPoint y: 119, distance: 9.4
click at [56, 110] on div "S [DOMAIN_NAME] Projects Monitoring Settings supracrm Production Home Policy Di…" at bounding box center [48, 191] width 96 height 382
click at [54, 119] on div "supracrm Production" at bounding box center [47, 124] width 85 height 21
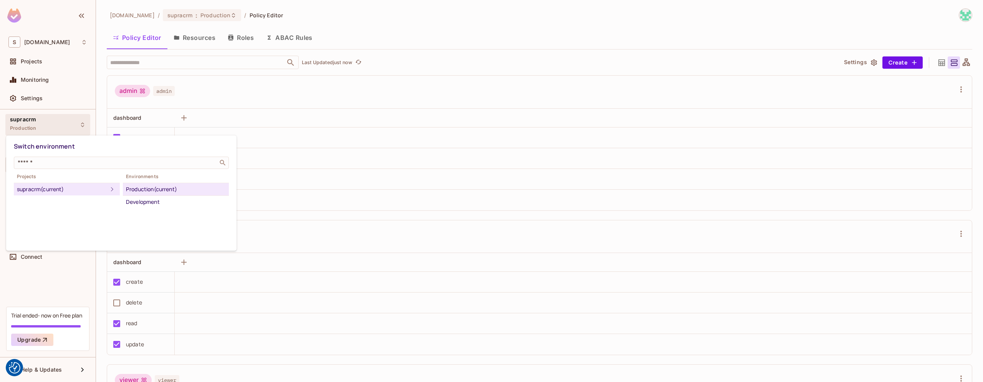
click at [46, 190] on div "supracrm (current)" at bounding box center [62, 189] width 91 height 9
click at [167, 203] on div "Development" at bounding box center [176, 201] width 100 height 9
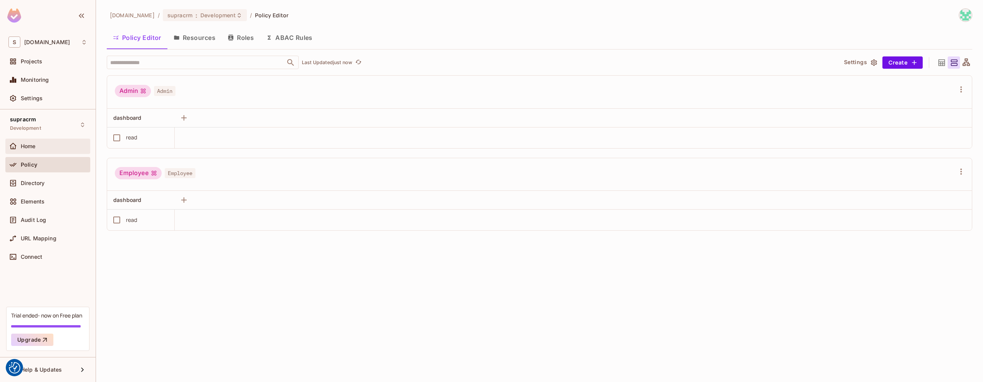
click at [35, 143] on span "Home" at bounding box center [28, 146] width 15 height 6
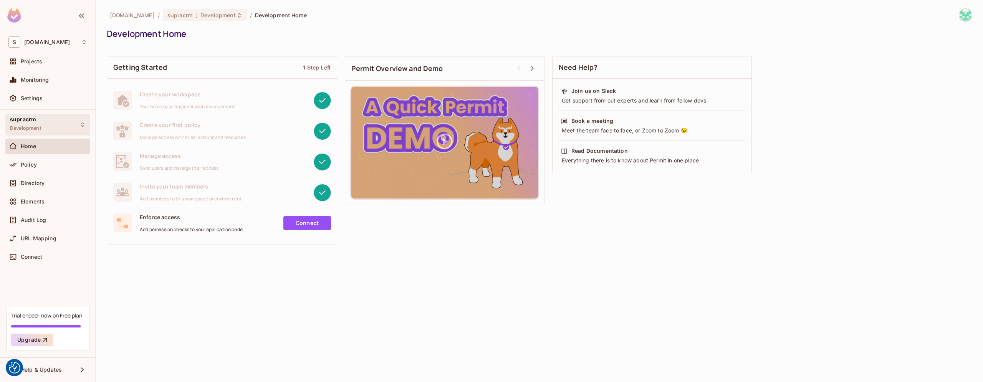
click at [47, 127] on div "supracrm Development" at bounding box center [47, 124] width 85 height 21
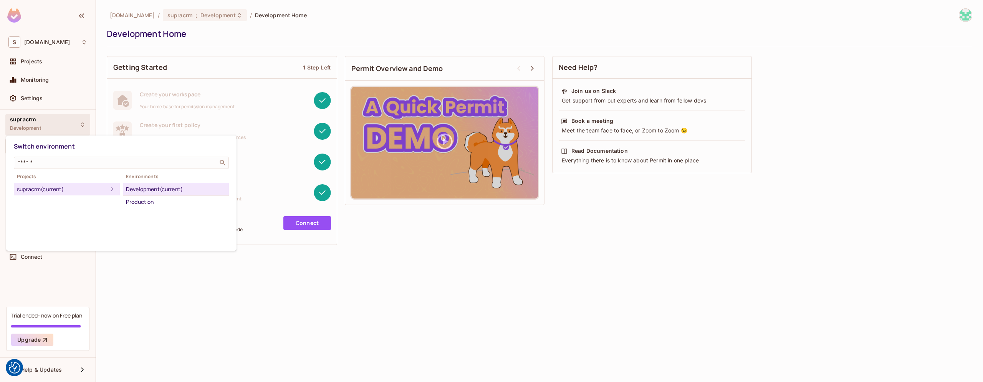
click at [47, 127] on div at bounding box center [491, 191] width 983 height 382
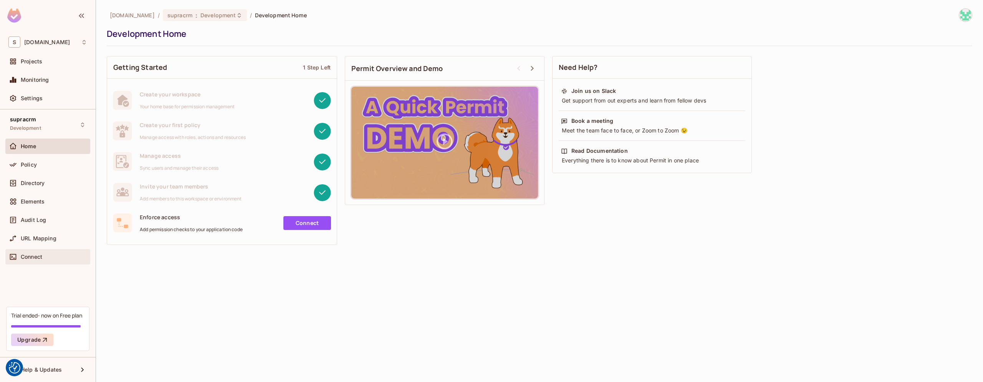
click at [44, 255] on div "Connect" at bounding box center [54, 257] width 66 height 6
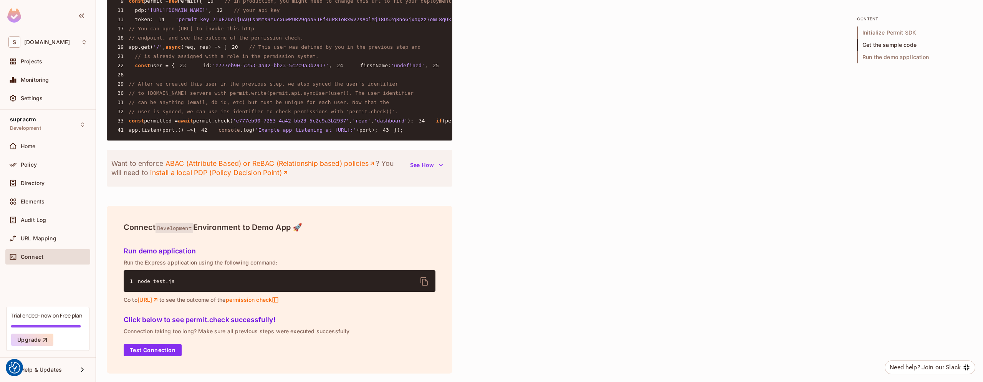
scroll to position [664, 0]
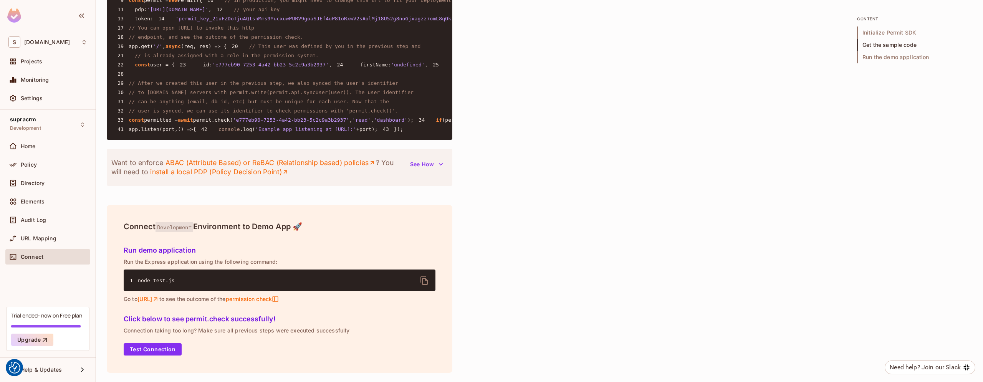
click at [212, 68] on span "'e777eb90-7253-4a42-bb23-5c2c9a3b2937'" at bounding box center [270, 65] width 116 height 6
drag, startPoint x: 174, startPoint y: 164, endPoint x: 237, endPoint y: 163, distance: 62.6
click at [237, 68] on span "'e777eb90-7253-4a42-bb23-5c2c9a3b2937'" at bounding box center [270, 65] width 116 height 6
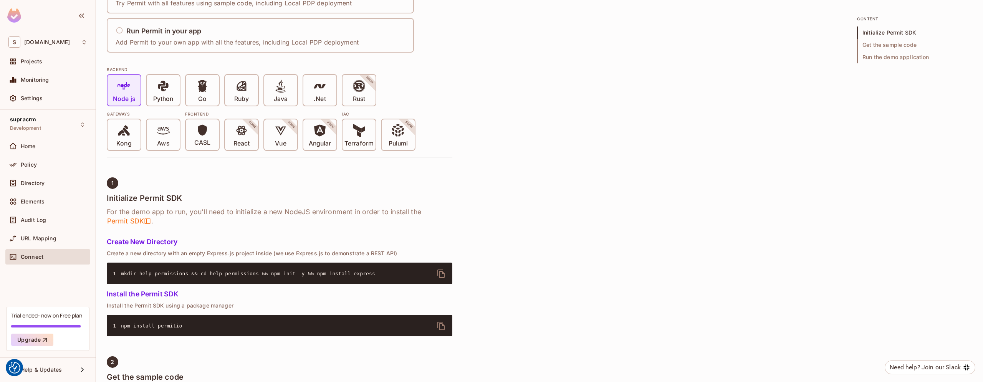
scroll to position [0, 0]
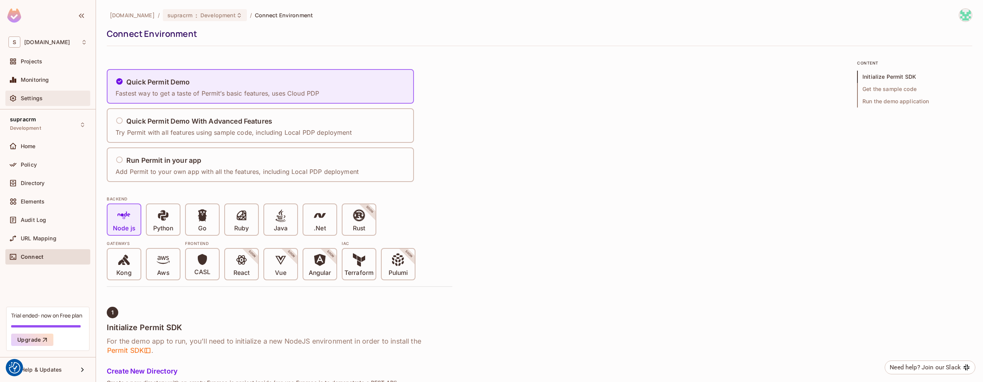
click at [57, 100] on div "Settings" at bounding box center [54, 98] width 66 height 6
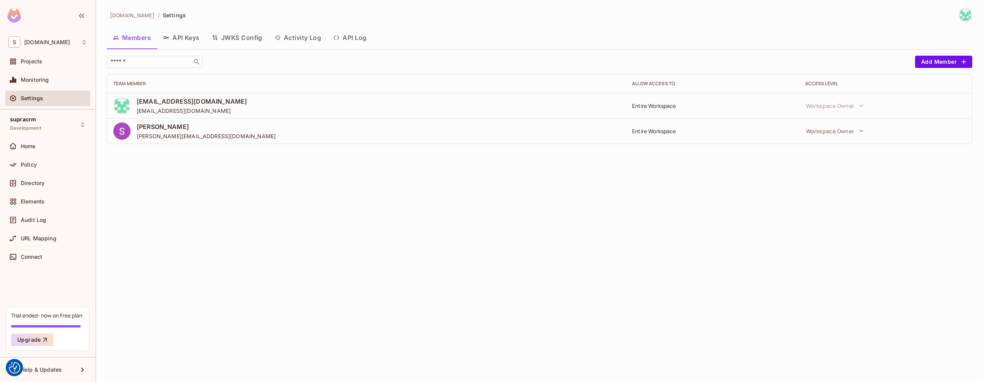
click at [184, 38] on button "API Keys" at bounding box center [181, 37] width 49 height 19
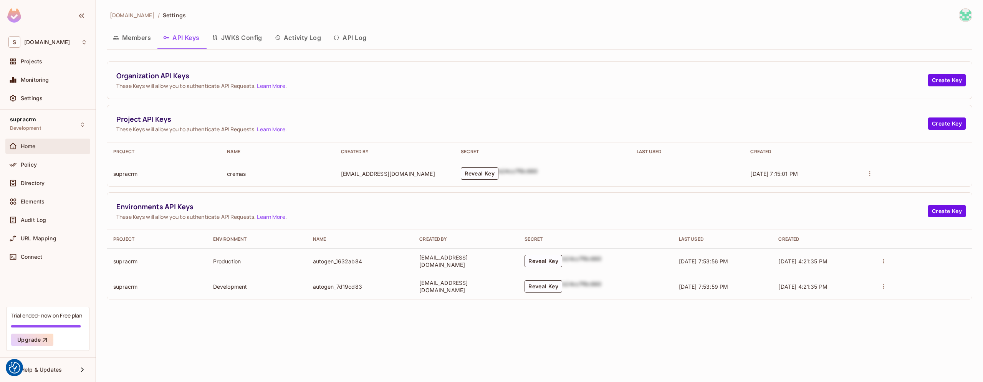
click at [26, 146] on span "Home" at bounding box center [28, 146] width 15 height 6
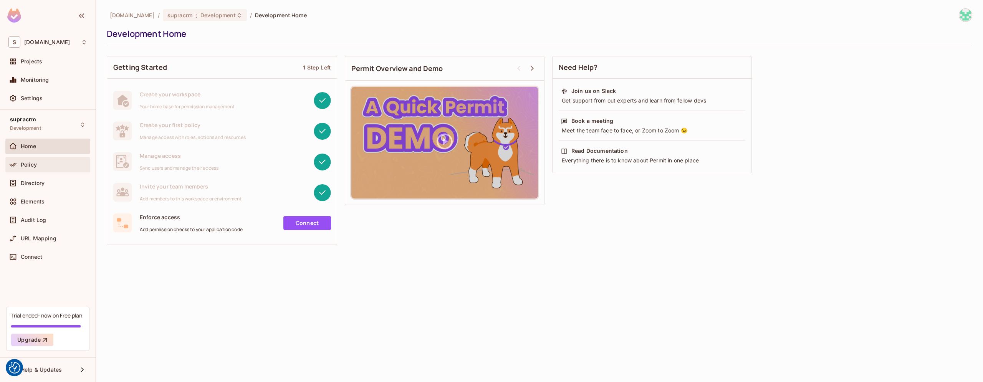
click at [27, 162] on span "Policy" at bounding box center [29, 165] width 16 height 6
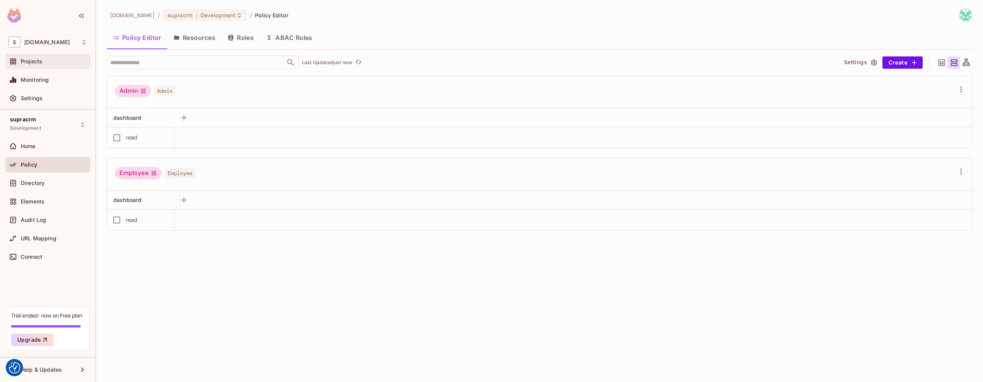
click at [42, 64] on span "Projects" at bounding box center [31, 61] width 21 height 6
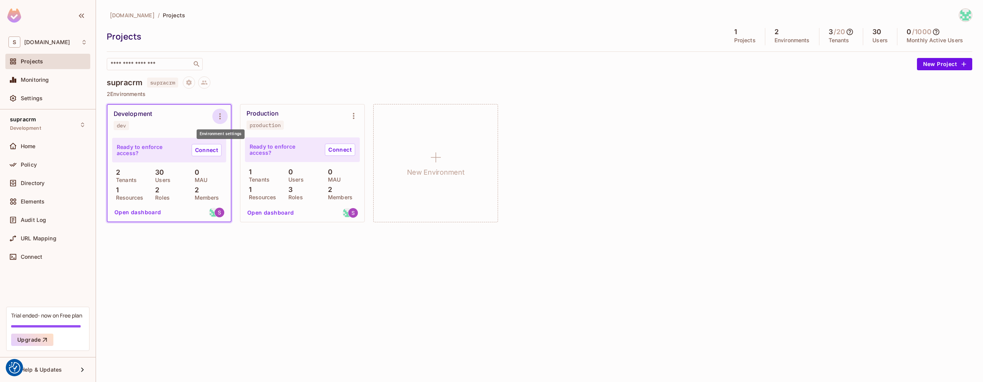
click at [222, 116] on icon "Environment settings" at bounding box center [219, 116] width 9 height 9
click at [310, 68] on div at bounding box center [491, 191] width 983 height 382
click at [140, 114] on div "Development" at bounding box center [133, 114] width 38 height 8
click at [144, 213] on button "Open dashboard" at bounding box center [137, 212] width 53 height 12
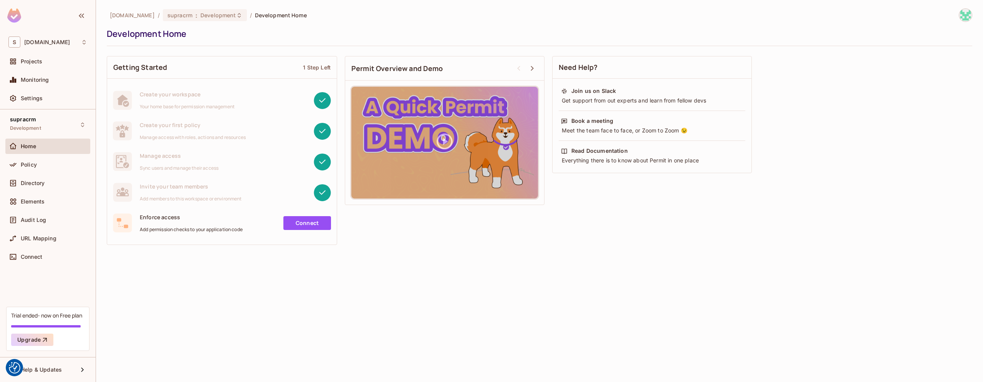
click at [302, 222] on link "Connect" at bounding box center [307, 223] width 48 height 14
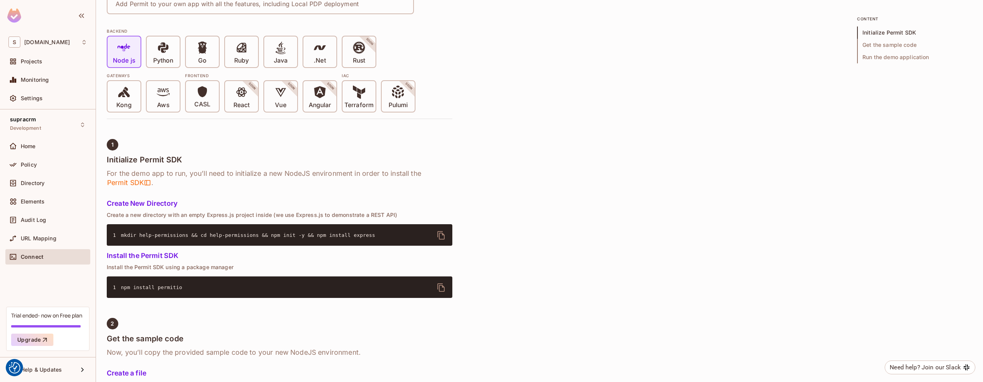
scroll to position [117, 0]
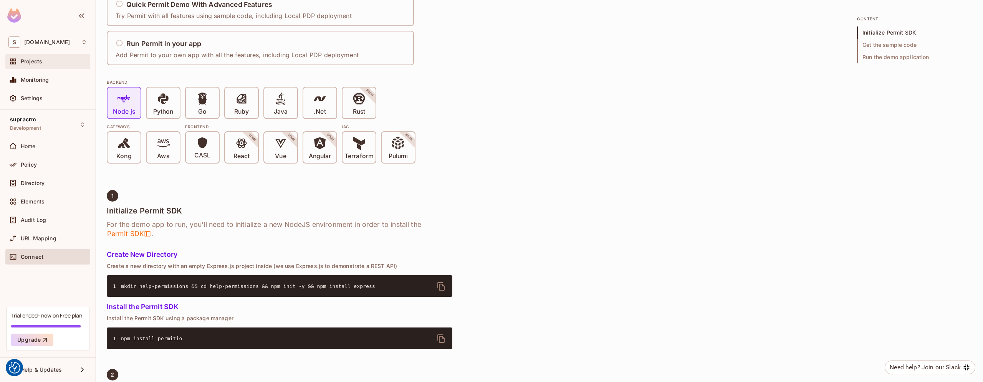
click at [38, 66] on div "Projects" at bounding box center [47, 61] width 79 height 9
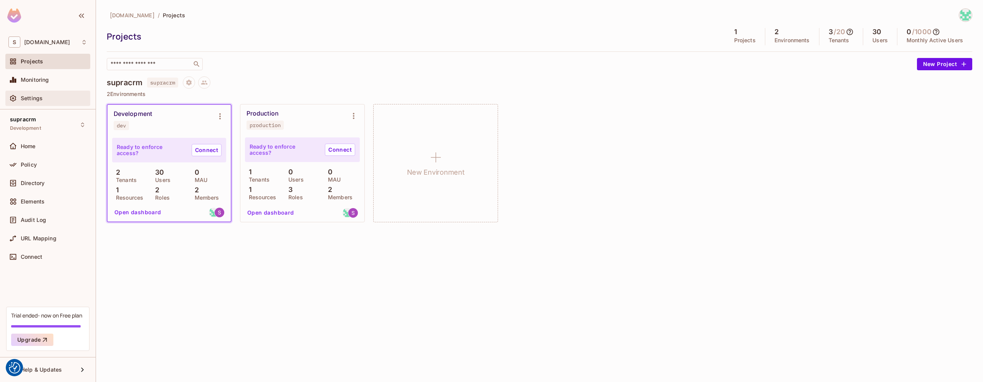
click at [48, 91] on div "Settings" at bounding box center [47, 98] width 85 height 15
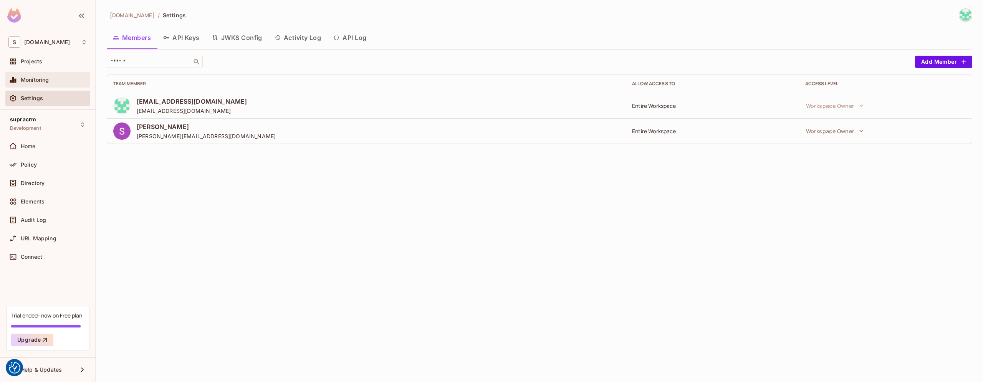
click at [46, 80] on span "Monitoring" at bounding box center [35, 80] width 28 height 6
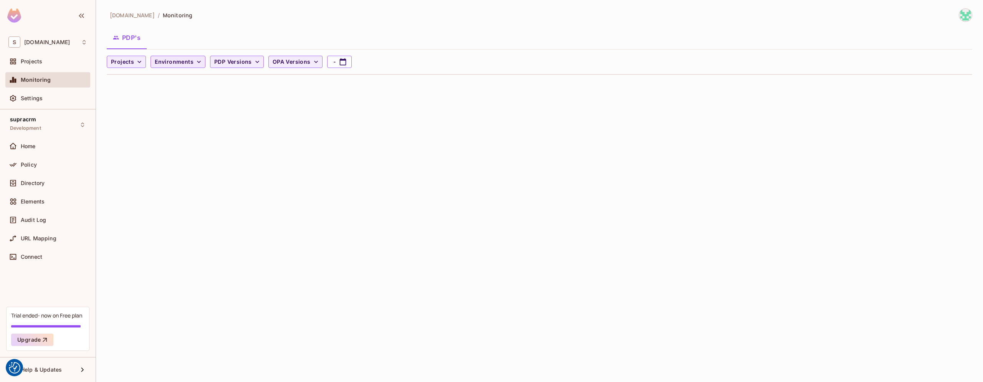
click at [190, 62] on span "Environments" at bounding box center [174, 62] width 39 height 10
click at [190, 63] on div at bounding box center [491, 191] width 983 height 382
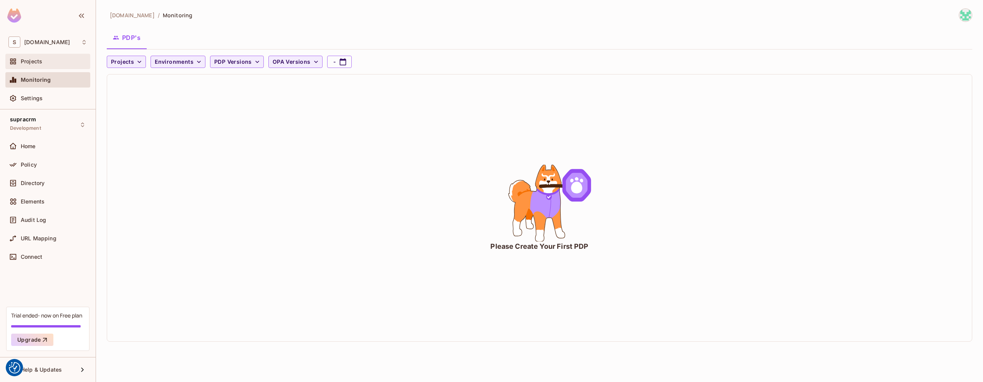
click at [57, 64] on div "Projects" at bounding box center [54, 61] width 66 height 6
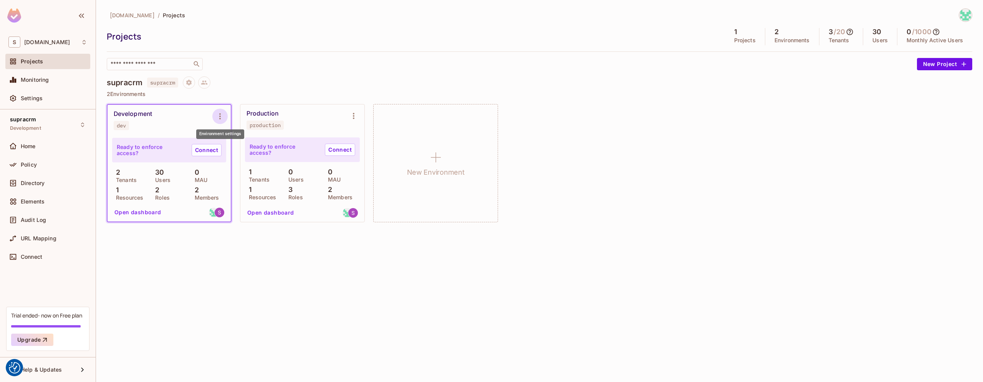
click at [223, 117] on icon "Environment settings" at bounding box center [219, 116] width 9 height 9
click at [335, 65] on div at bounding box center [491, 191] width 983 height 382
click at [190, 83] on icon "Project settings" at bounding box center [188, 82] width 7 height 7
click at [287, 80] on div at bounding box center [491, 191] width 983 height 382
click at [223, 117] on icon "Environment settings" at bounding box center [219, 116] width 9 height 9
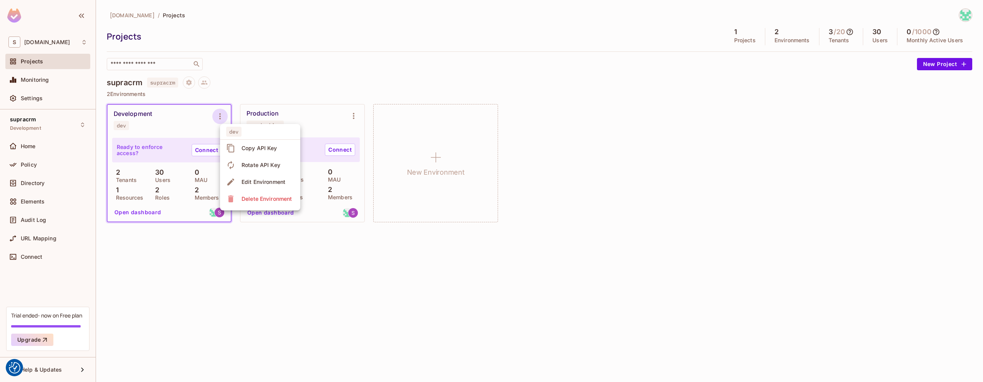
drag, startPoint x: 140, startPoint y: 119, endPoint x: 137, endPoint y: 116, distance: 4.4
click at [140, 119] on div at bounding box center [491, 191] width 983 height 382
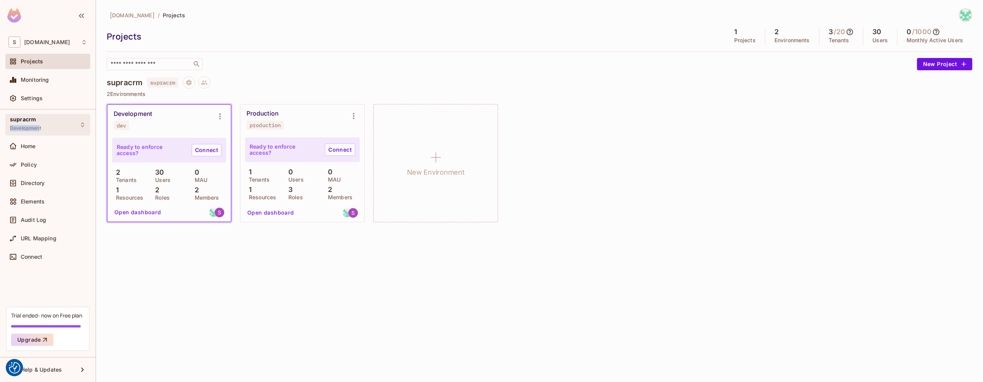
click at [40, 126] on div "supracrm Development" at bounding box center [25, 124] width 31 height 17
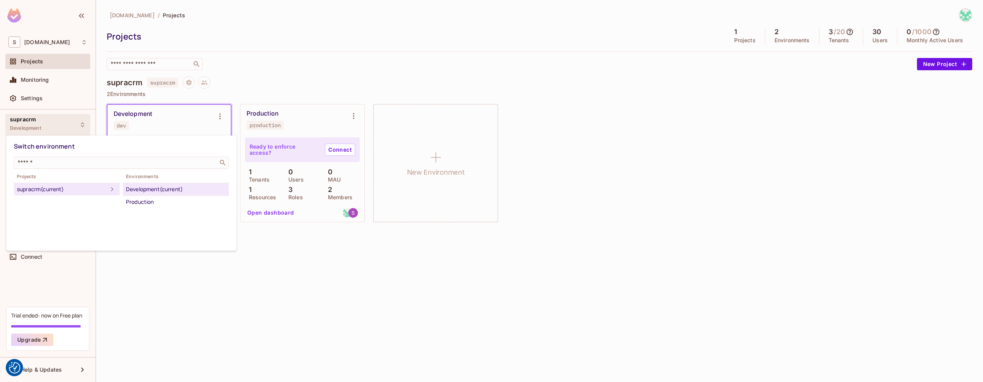
click at [98, 189] on div "supracrm (current)" at bounding box center [62, 189] width 91 height 9
click at [172, 277] on div at bounding box center [491, 191] width 983 height 382
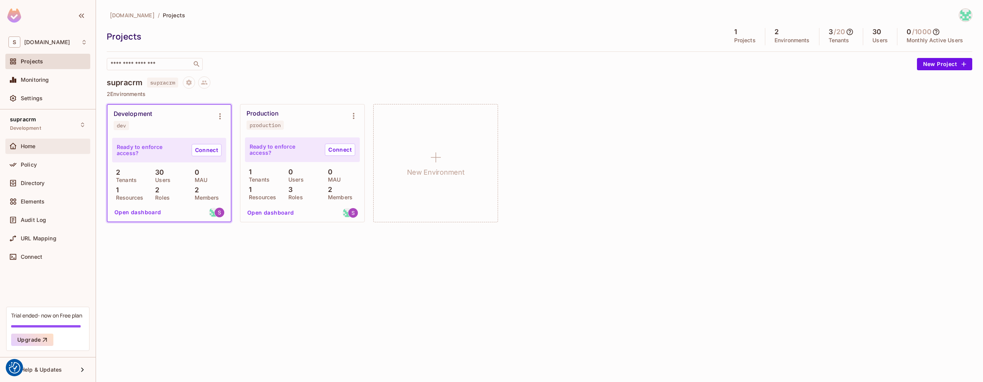
click at [46, 146] on div "Home" at bounding box center [54, 146] width 66 height 6
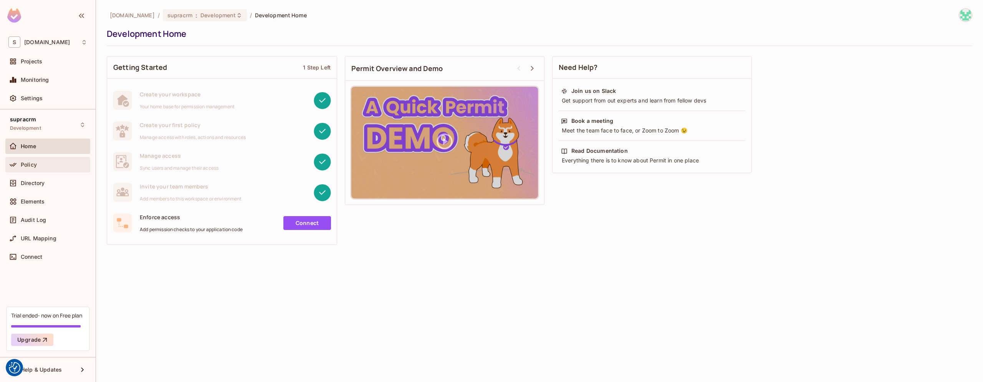
click at [42, 164] on div "Policy" at bounding box center [54, 165] width 66 height 6
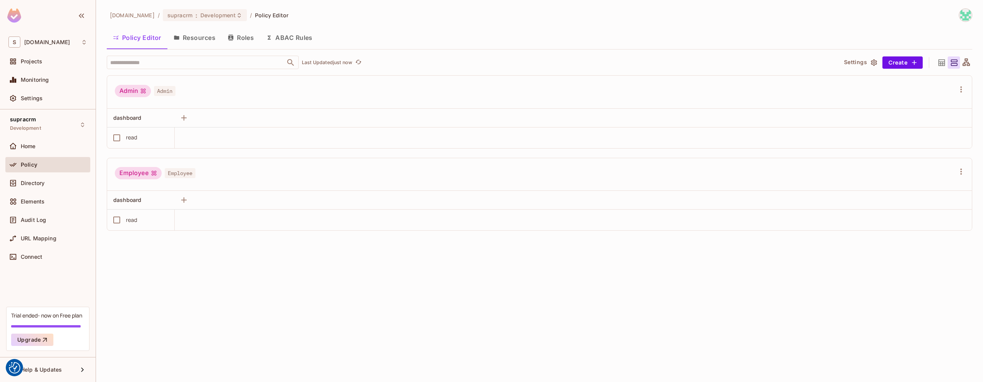
click at [206, 42] on button "Resources" at bounding box center [194, 37] width 54 height 19
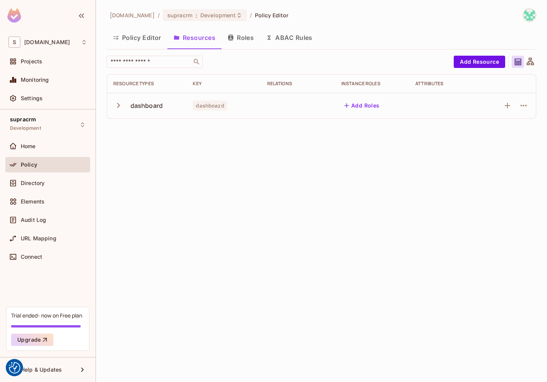
click at [466, 154] on div "[DOMAIN_NAME] / supracrm : Development / Policy Editor Policy Editor Resources …" at bounding box center [321, 191] width 451 height 382
click at [116, 106] on icon "button" at bounding box center [118, 105] width 10 height 10
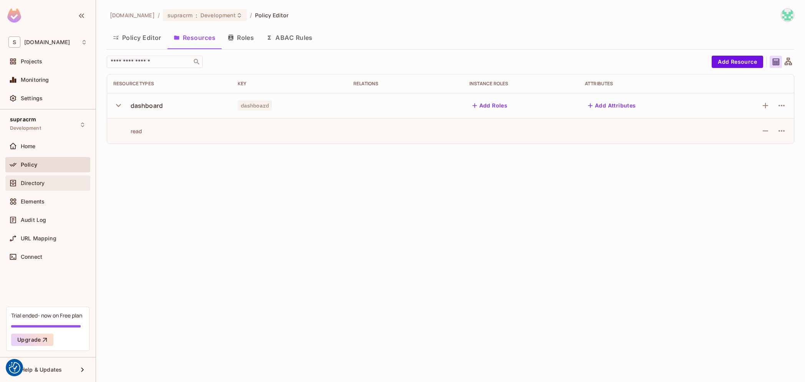
click at [38, 182] on span "Directory" at bounding box center [33, 183] width 24 height 6
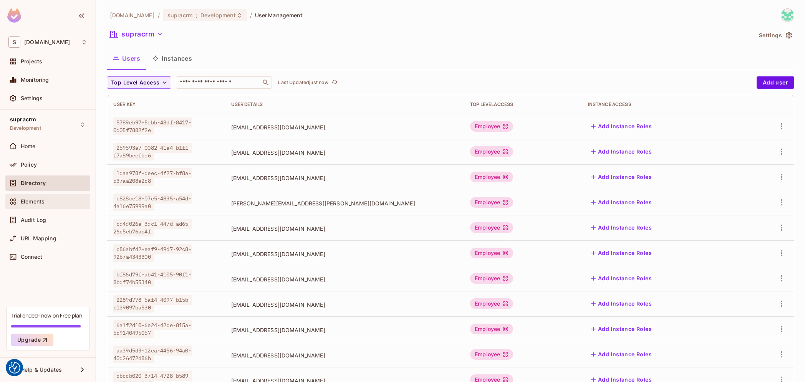
click at [43, 200] on span "Elements" at bounding box center [33, 201] width 24 height 6
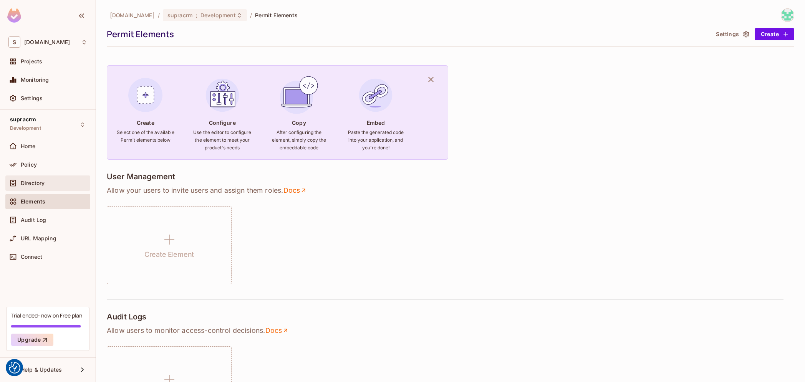
click at [50, 176] on div "Directory" at bounding box center [47, 182] width 85 height 15
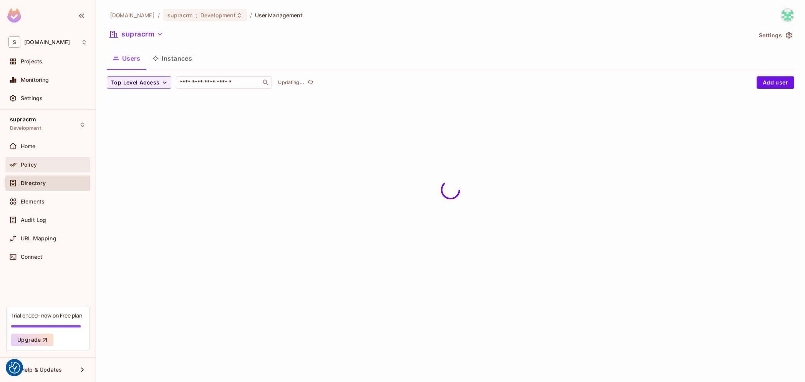
click at [54, 159] on div "Policy" at bounding box center [47, 164] width 85 height 15
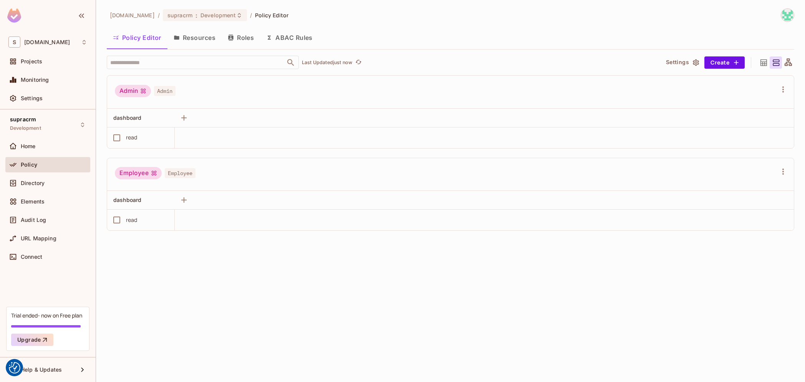
click at [193, 41] on button "Resources" at bounding box center [194, 37] width 54 height 19
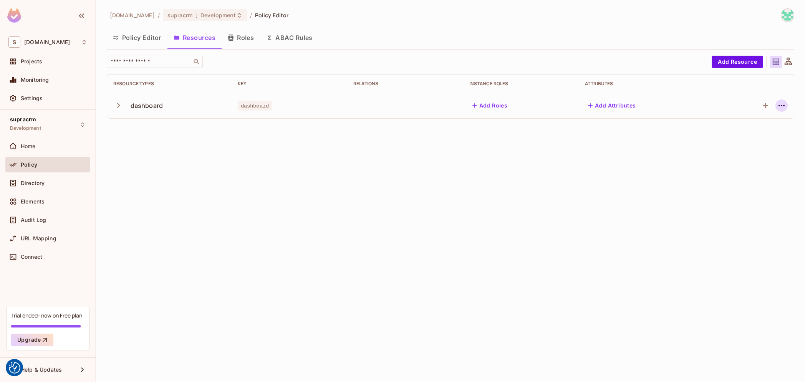
click at [547, 106] on icon "button" at bounding box center [781, 106] width 6 height 2
click at [547, 106] on div at bounding box center [402, 191] width 805 height 382
click at [119, 104] on icon "button" at bounding box center [118, 105] width 3 height 5
click at [119, 104] on icon "button" at bounding box center [118, 105] width 10 height 10
click at [547, 63] on button "Add Resource" at bounding box center [736, 62] width 51 height 12
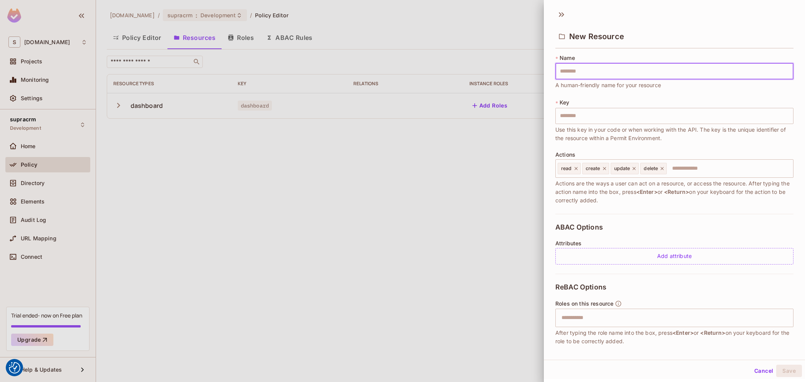
click at [547, 69] on input "text" at bounding box center [674, 71] width 238 height 16
type input "*"
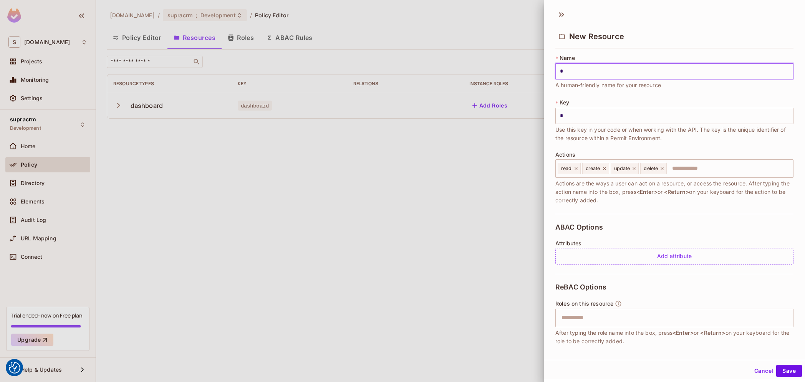
type input "**"
type input "****"
type input "*****"
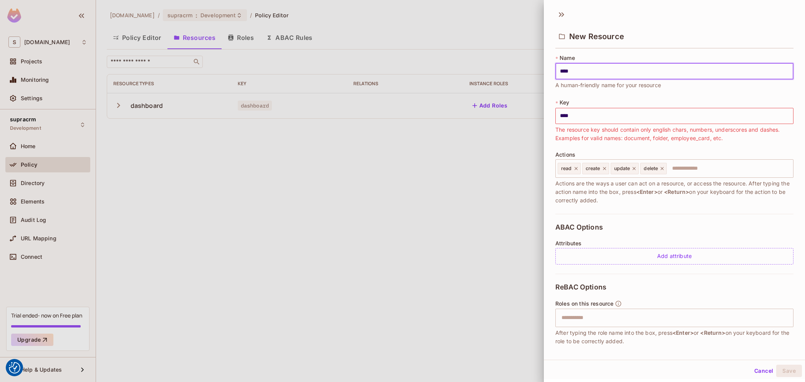
type input "*****"
type input "******"
type input "*******"
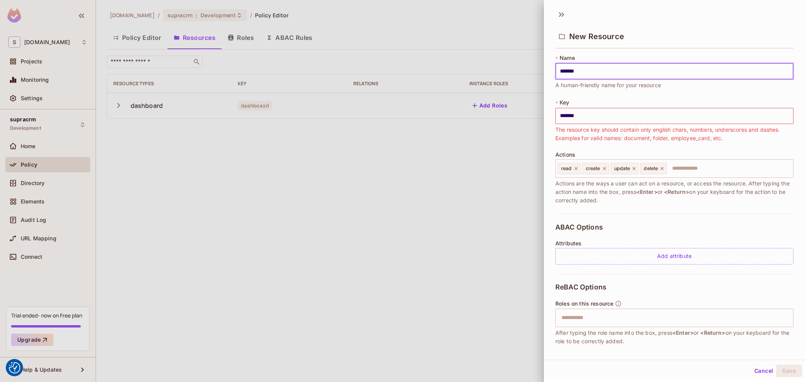
type input "******"
type input "*****"
type input "****"
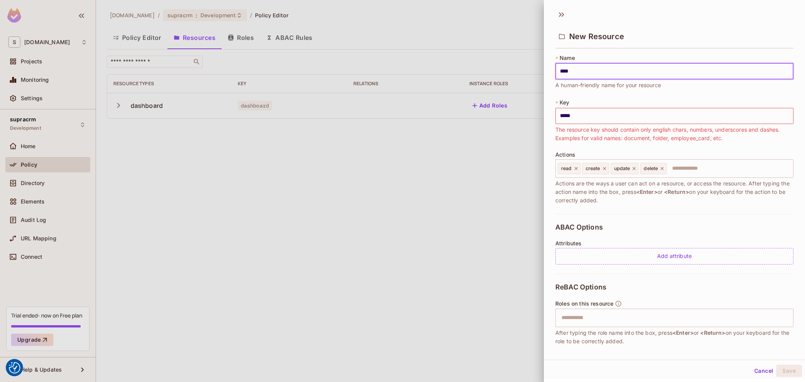
type input "****"
type input "***"
type input "****"
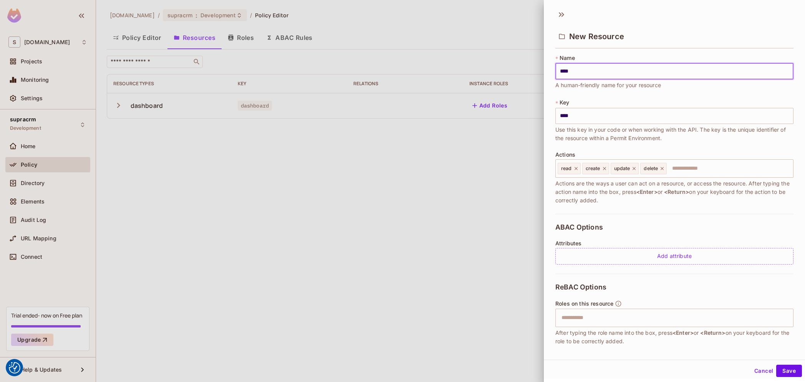
type input "*****"
type input "******"
type input "*******"
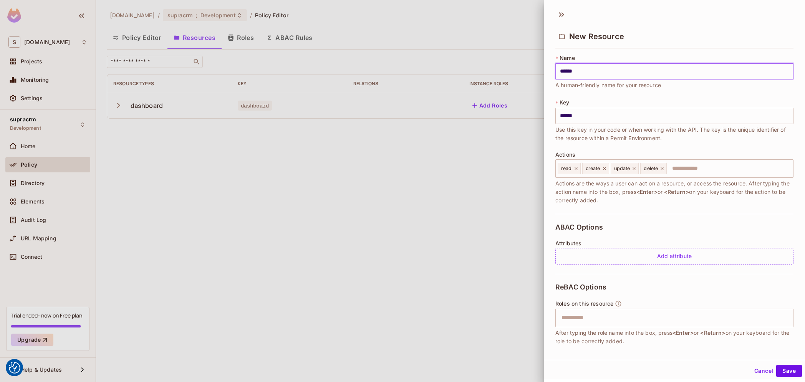
type input "*******"
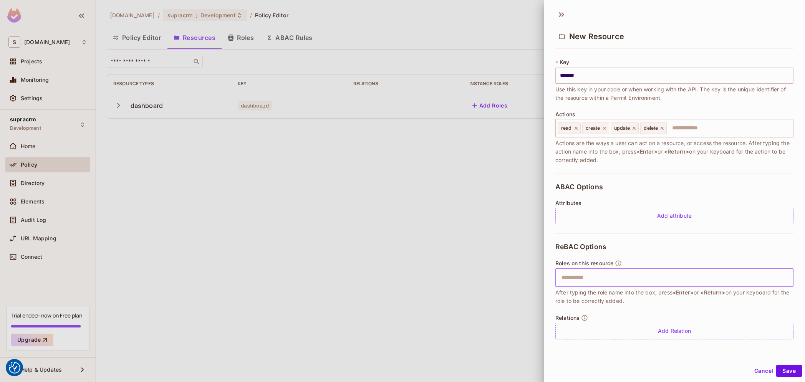
type input "*******"
click at [547, 275] on input "text" at bounding box center [673, 277] width 233 height 15
type input "*"
click at [547, 368] on button "Cancel" at bounding box center [763, 371] width 25 height 12
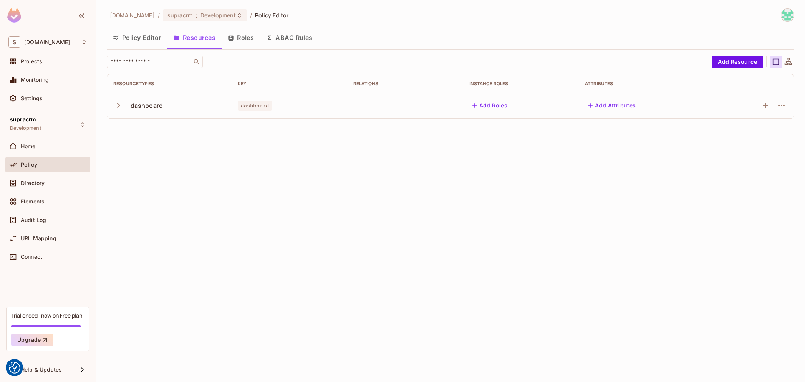
click at [226, 39] on button "Roles" at bounding box center [240, 37] width 38 height 19
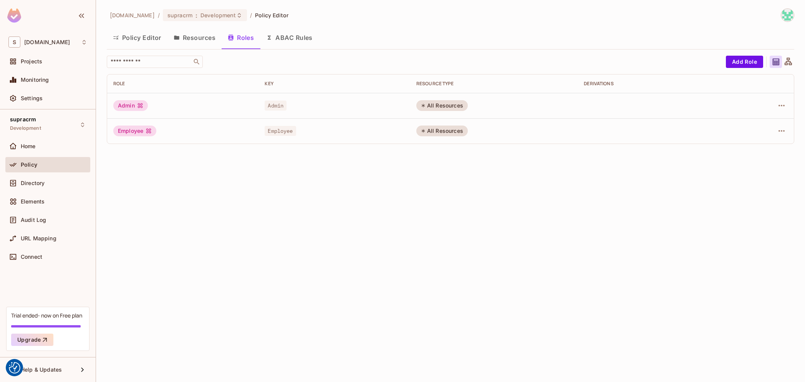
click at [184, 40] on button "Resources" at bounding box center [194, 37] width 54 height 19
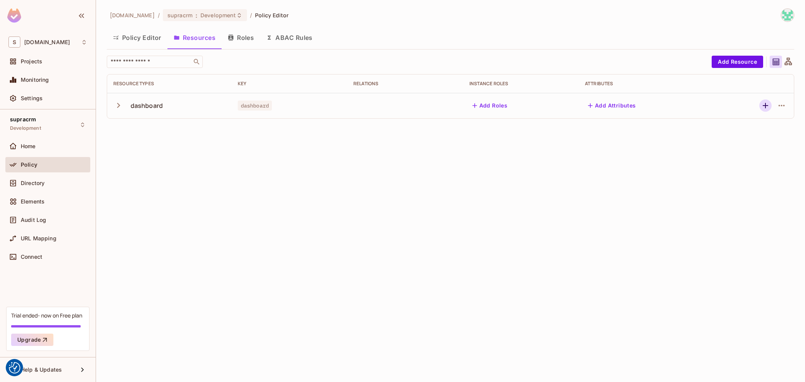
click at [547, 107] on icon "button" at bounding box center [764, 105] width 5 height 5
click at [547, 107] on icon "button" at bounding box center [780, 105] width 9 height 9
click at [547, 133] on div "Edit Resource" at bounding box center [748, 136] width 36 height 8
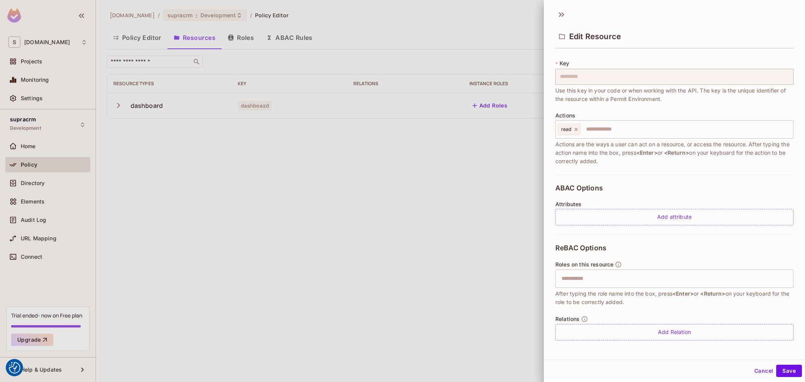
scroll to position [40, 0]
click at [547, 279] on input "text" at bounding box center [673, 277] width 233 height 15
type input "********"
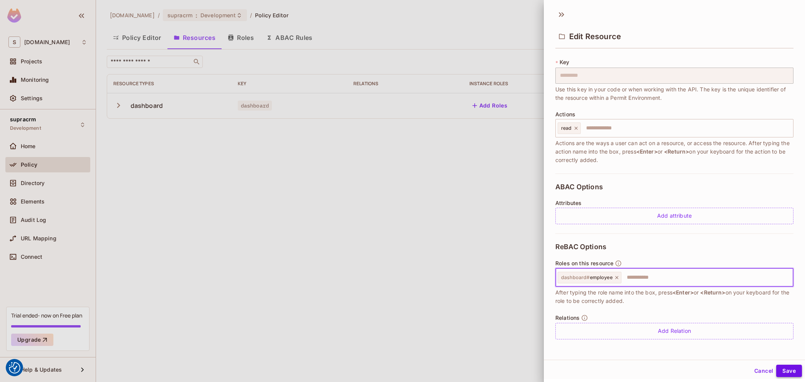
click at [547, 375] on button "Save" at bounding box center [789, 371] width 26 height 12
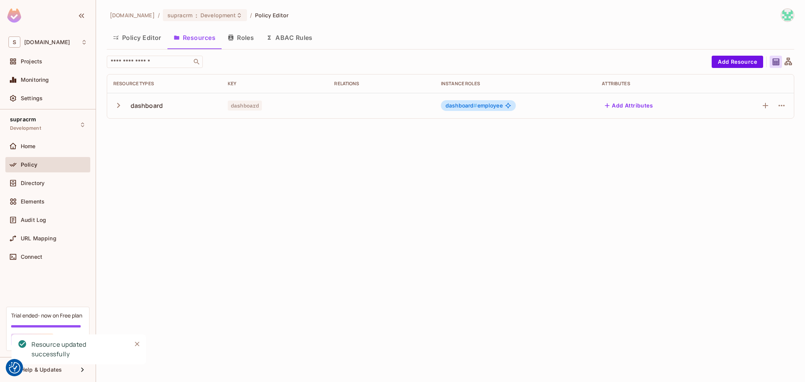
click at [132, 343] on button "Close" at bounding box center [137, 344] width 12 height 12
click at [240, 40] on button "Roles" at bounding box center [240, 37] width 38 height 19
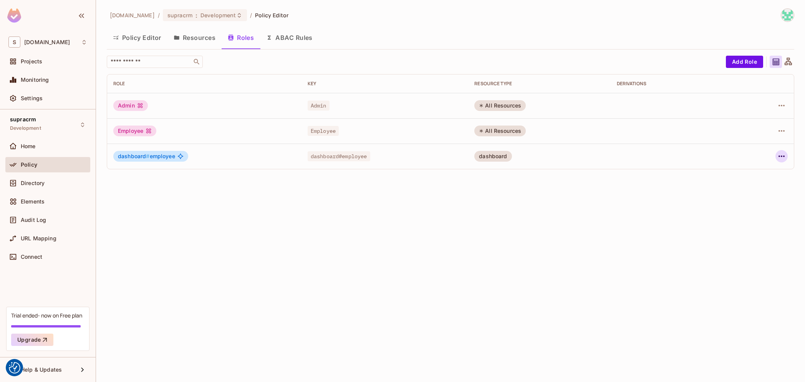
click at [547, 155] on icon "button" at bounding box center [780, 156] width 9 height 9
click at [547, 207] on div "Delete Role" at bounding box center [750, 208] width 30 height 8
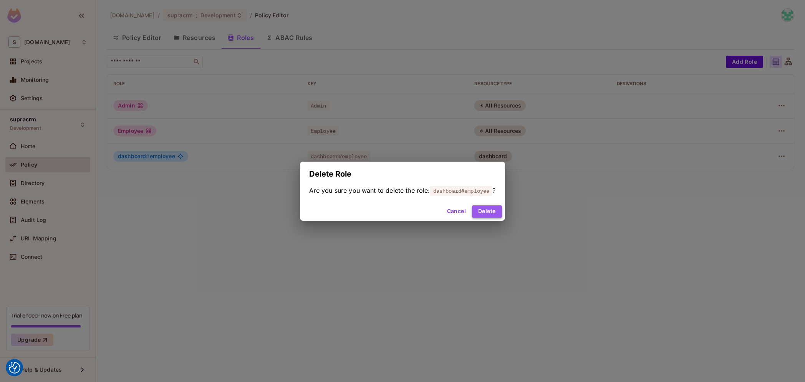
click at [496, 214] on button "Delete" at bounding box center [487, 211] width 30 height 12
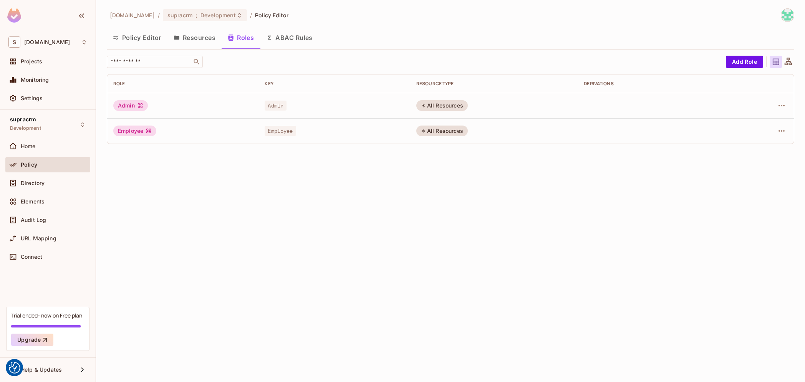
click at [190, 35] on button "Resources" at bounding box center [194, 37] width 54 height 19
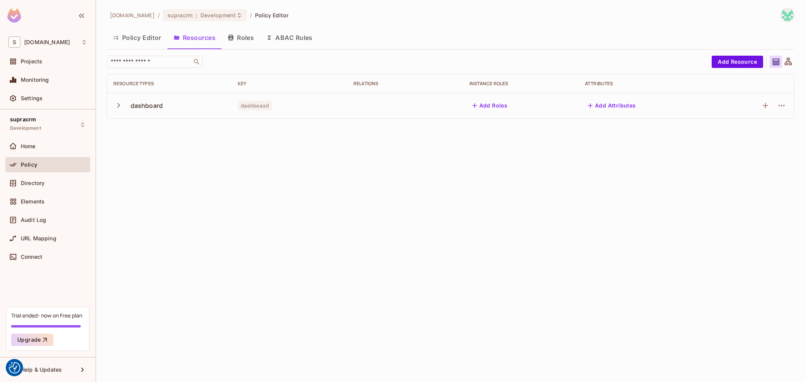
click at [248, 37] on button "Roles" at bounding box center [240, 37] width 38 height 19
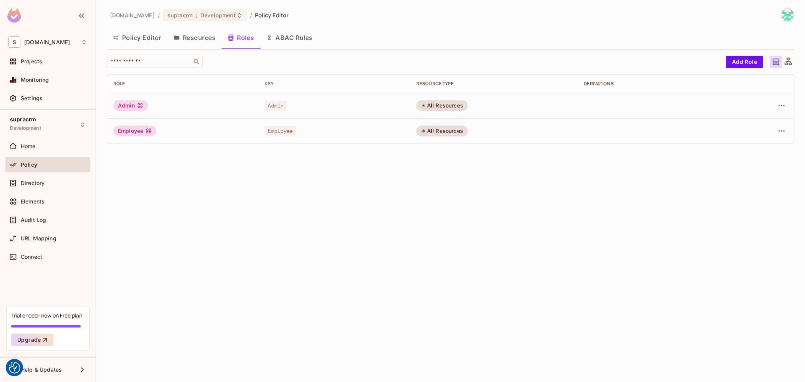
click at [138, 39] on button "Policy Editor" at bounding box center [137, 37] width 61 height 19
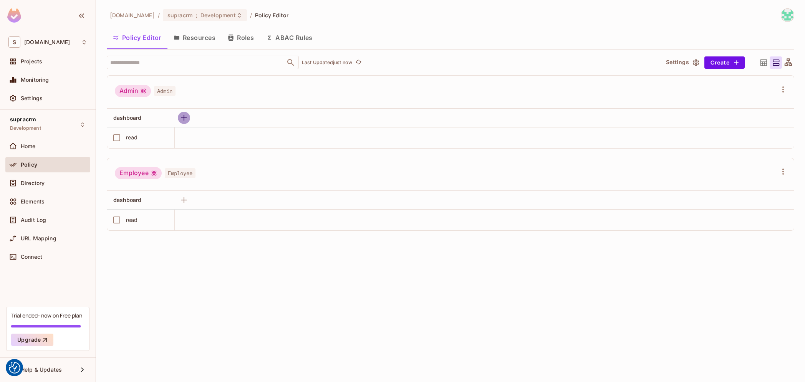
click at [186, 115] on icon "button" at bounding box center [183, 117] width 9 height 9
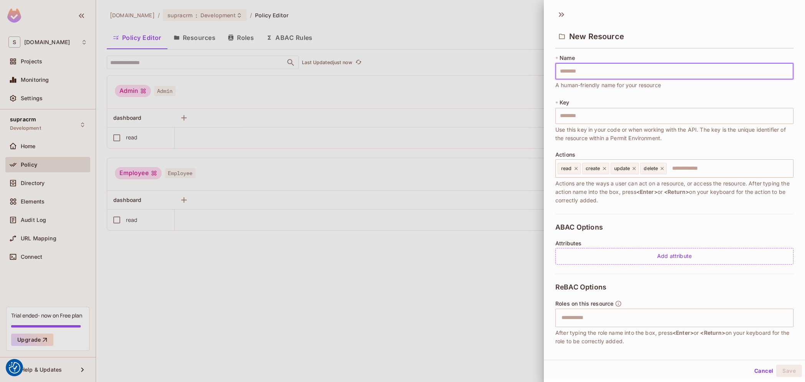
click at [547, 73] on input "text" at bounding box center [674, 71] width 238 height 16
click at [547, 71] on input "text" at bounding box center [674, 71] width 238 height 16
type input "*"
type input "**"
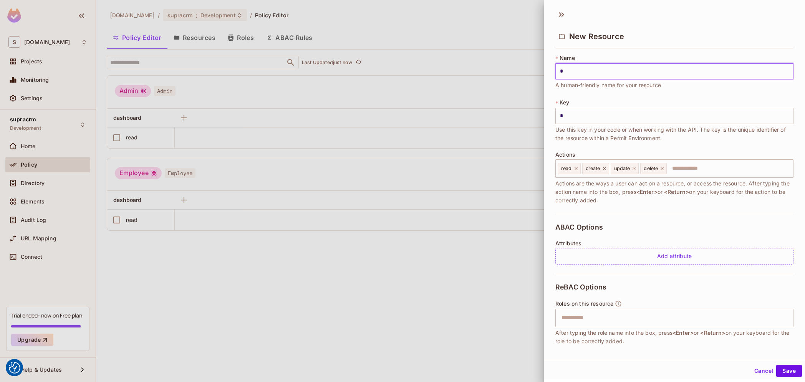
type input "**"
type input "***"
type input "****"
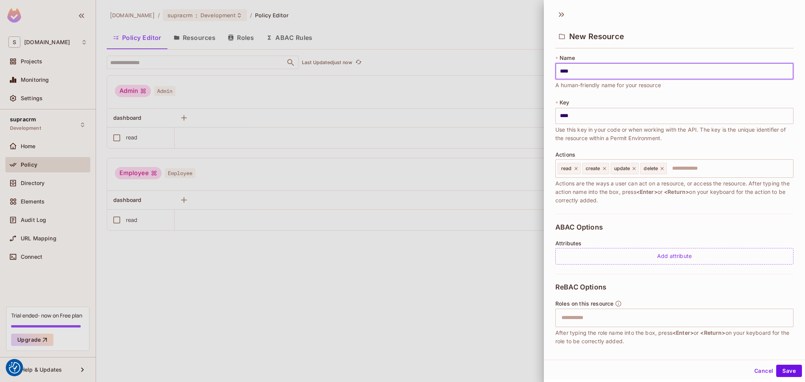
type input "*****"
type input "******"
type input "*******"
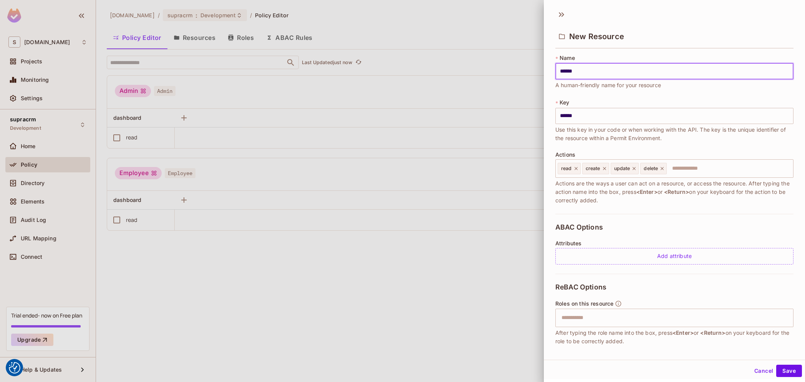
type input "*******"
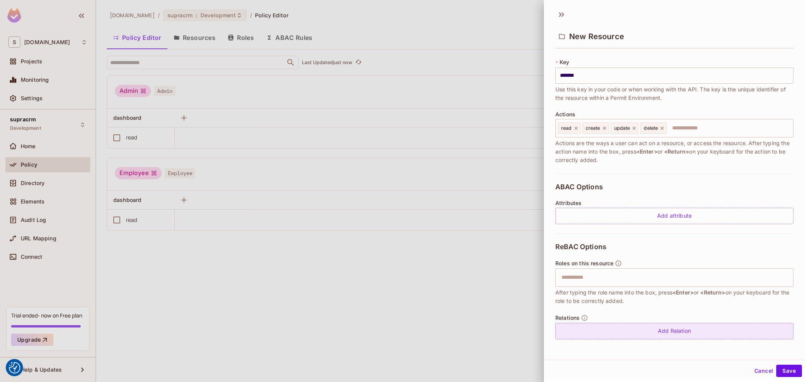
scroll to position [1, 0]
type input "*******"
click at [547, 373] on button "Save" at bounding box center [789, 369] width 26 height 12
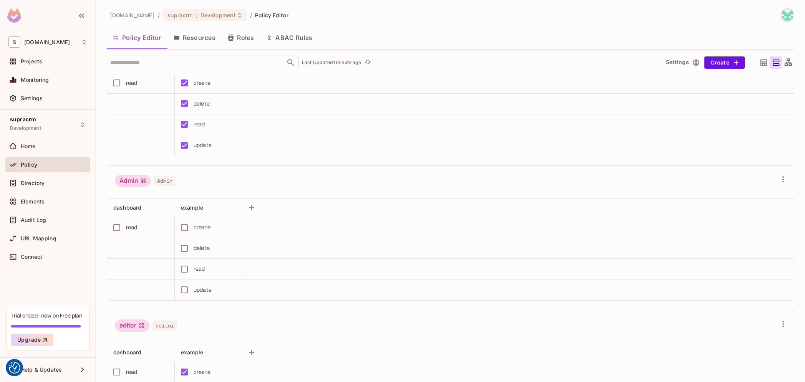
scroll to position [0, 0]
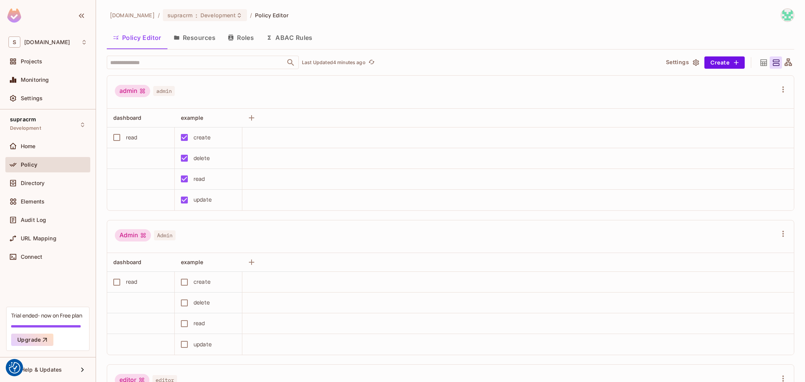
click at [38, 166] on div "Policy" at bounding box center [54, 165] width 66 height 6
click at [200, 17] on span "Development" at bounding box center [217, 15] width 35 height 7
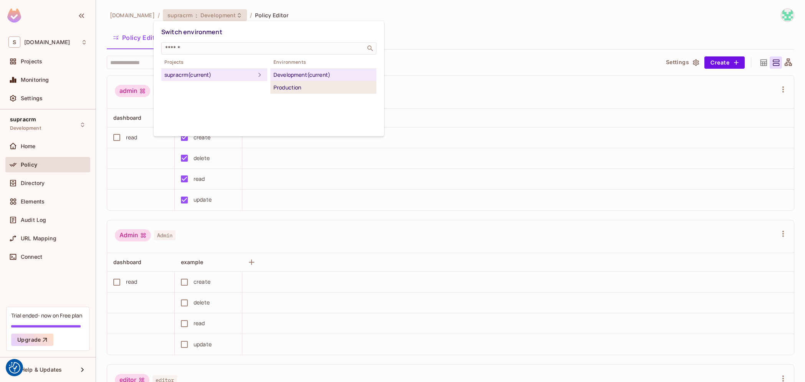
click at [284, 88] on div "Production" at bounding box center [323, 87] width 100 height 9
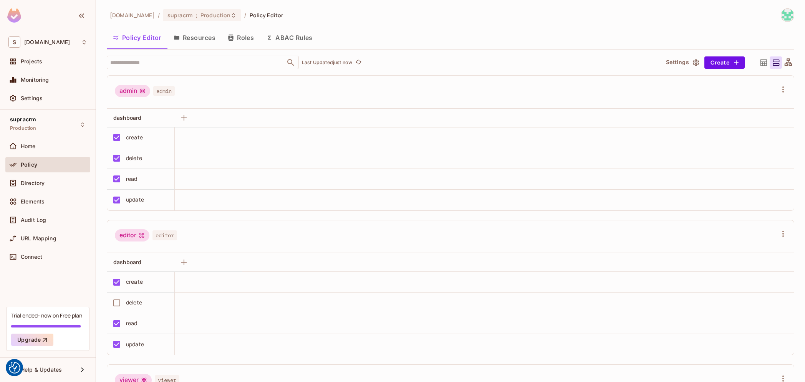
click at [205, 36] on button "Resources" at bounding box center [194, 37] width 54 height 19
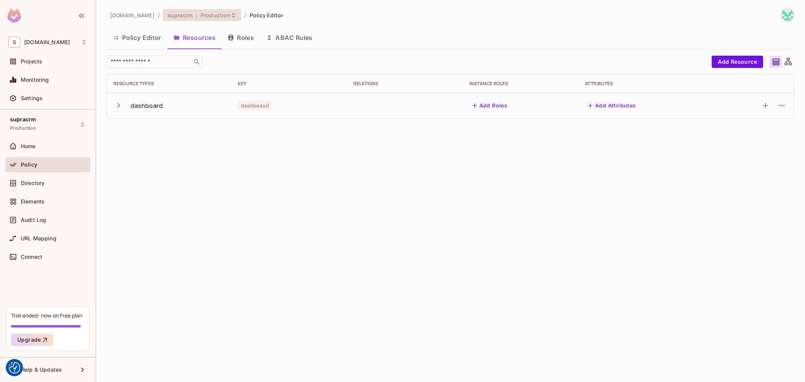
click at [175, 16] on span "supracrm" at bounding box center [179, 15] width 25 height 7
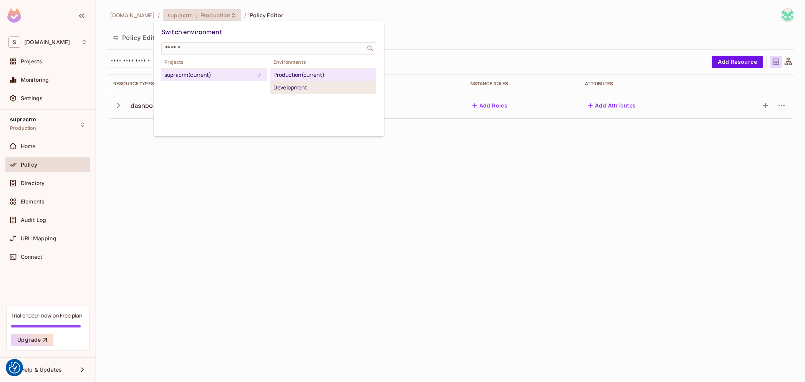
click at [289, 83] on div "Development" at bounding box center [323, 87] width 100 height 9
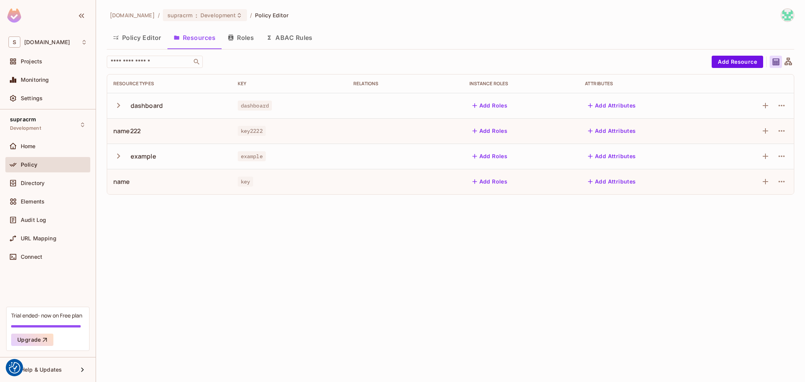
click at [119, 135] on div "name222" at bounding box center [126, 131] width 27 height 8
drag, startPoint x: 119, startPoint y: 135, endPoint x: 155, endPoint y: 133, distance: 35.7
click at [155, 133] on div "name222" at bounding box center [169, 131] width 112 height 8
click at [144, 39] on button "Policy Editor" at bounding box center [137, 37] width 61 height 19
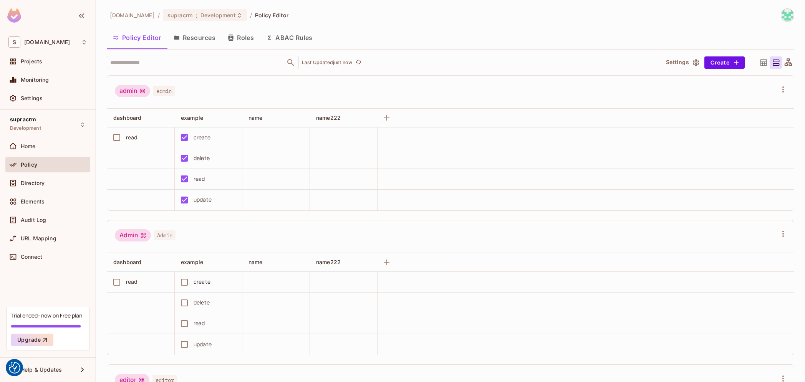
click at [192, 35] on button "Resources" at bounding box center [194, 37] width 54 height 19
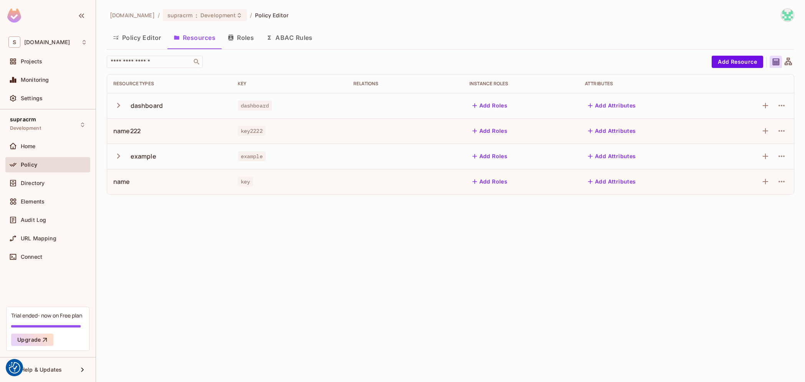
click at [125, 131] on div "name222" at bounding box center [126, 131] width 27 height 8
click at [126, 131] on div "name222" at bounding box center [126, 131] width 27 height 8
click at [117, 154] on icon "button" at bounding box center [118, 156] width 10 height 10
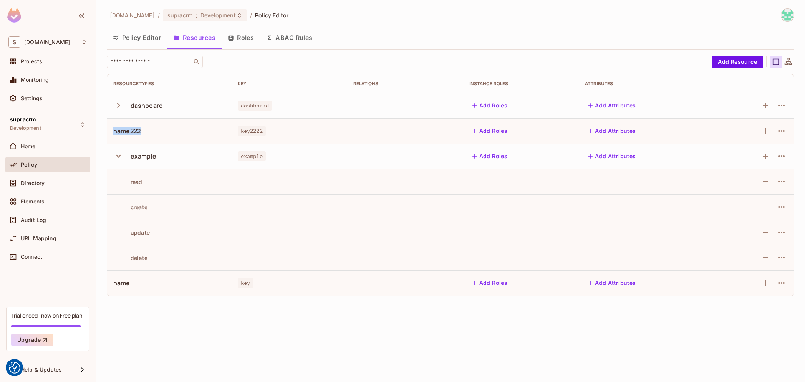
click at [118, 156] on icon "button" at bounding box center [118, 156] width 10 height 10
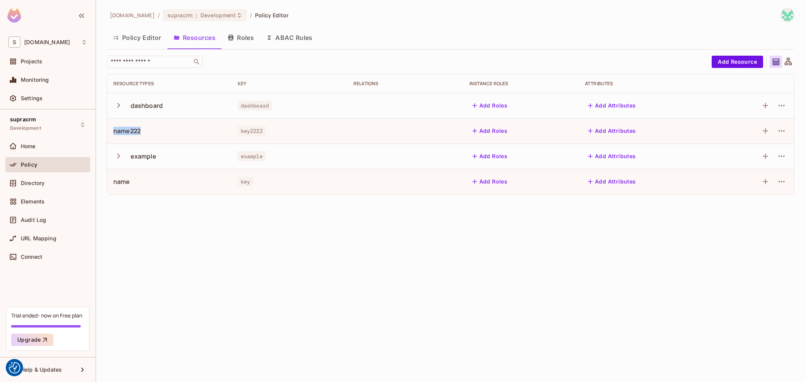
click at [547, 130] on button "Add Attributes" at bounding box center [612, 131] width 54 height 12
